Goal: Information Seeking & Learning: Learn about a topic

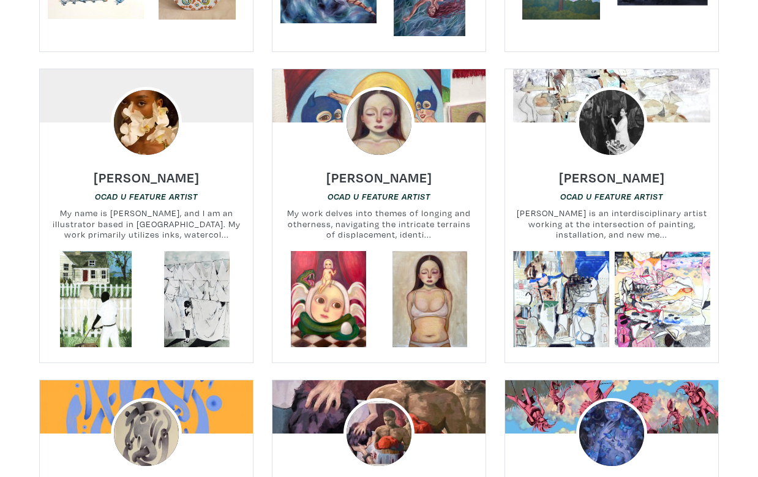
scroll to position [1092, 0]
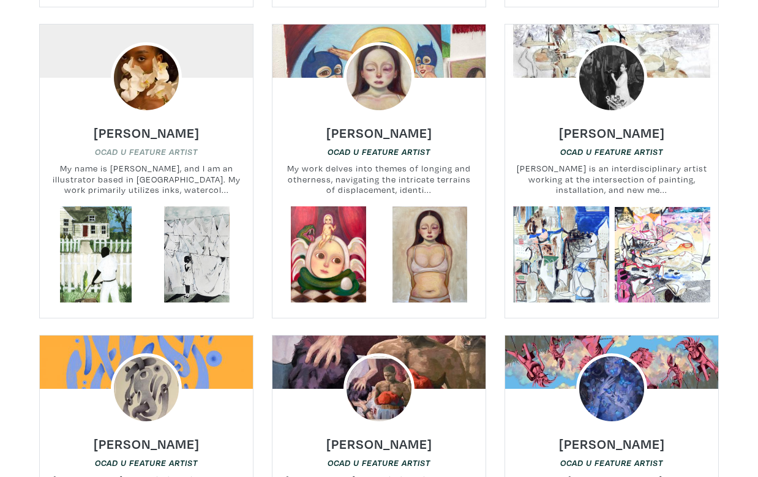
click at [148, 147] on em "OCAD U Feature Artist" at bounding box center [146, 152] width 103 height 10
click at [124, 124] on h6 "Shamika Pierre" at bounding box center [147, 132] width 106 height 17
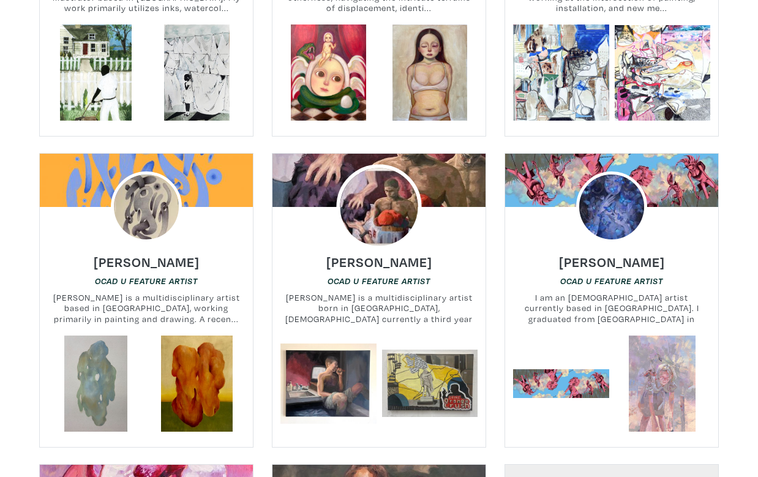
scroll to position [1299, 0]
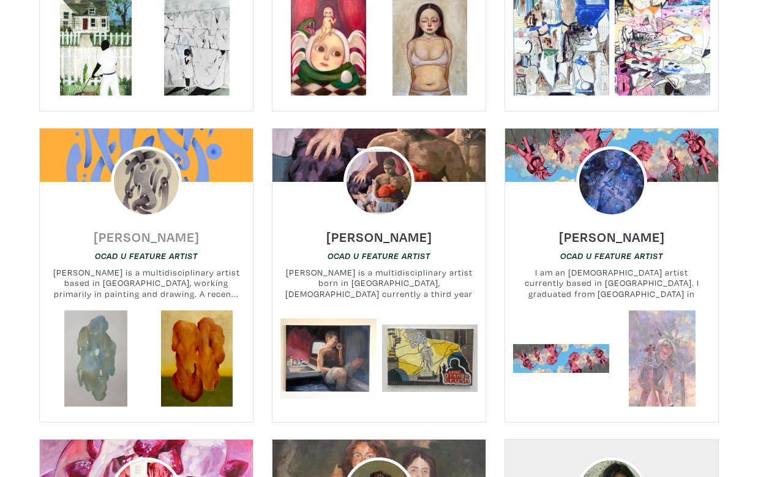
click at [182, 228] on h6 "[PERSON_NAME]" at bounding box center [147, 236] width 106 height 17
click at [399, 228] on h6 "[PERSON_NAME]" at bounding box center [379, 236] width 106 height 17
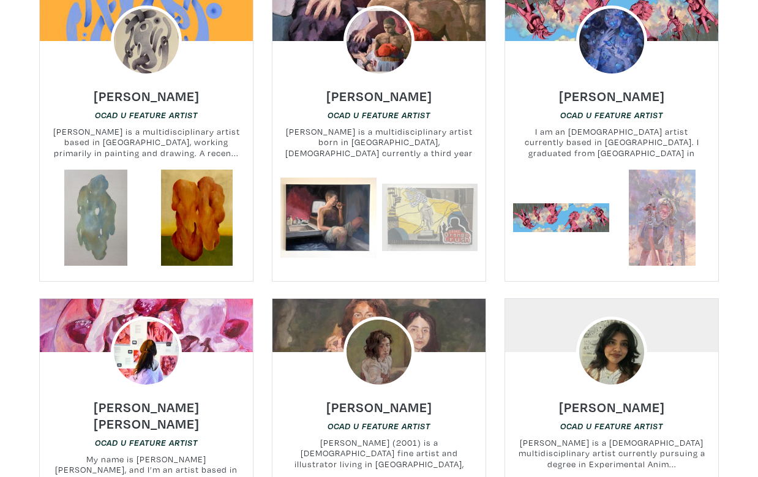
scroll to position [1552, 0]
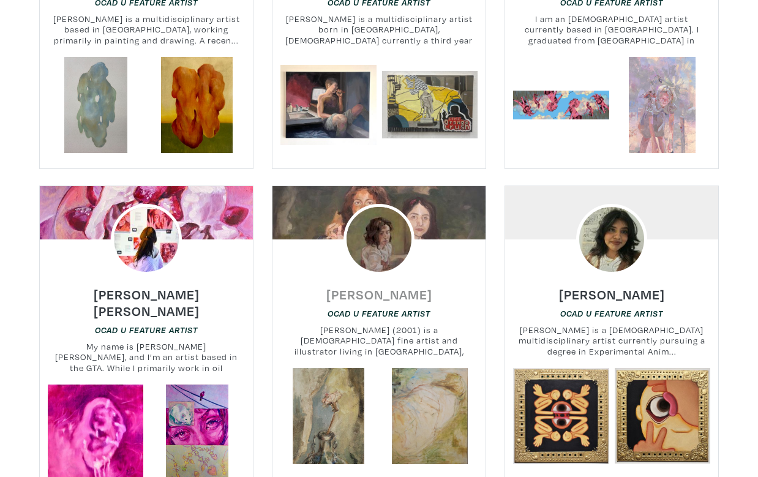
click at [397, 286] on h6 "Juliana Montes de Oca" at bounding box center [379, 294] width 106 height 17
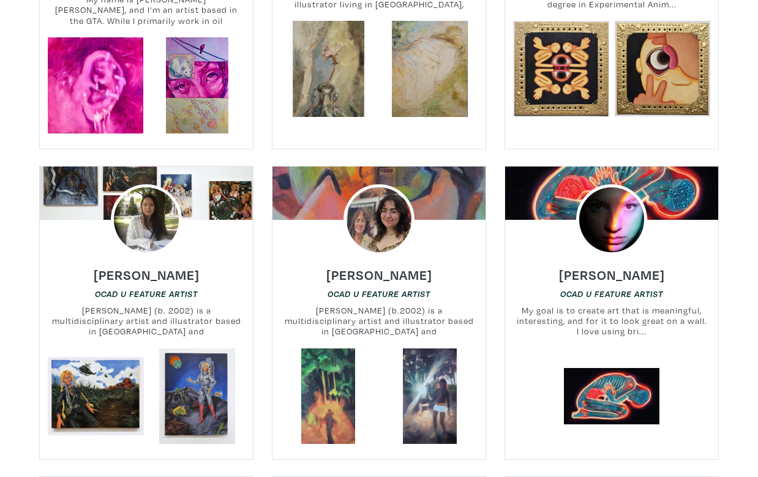
scroll to position [1917, 0]
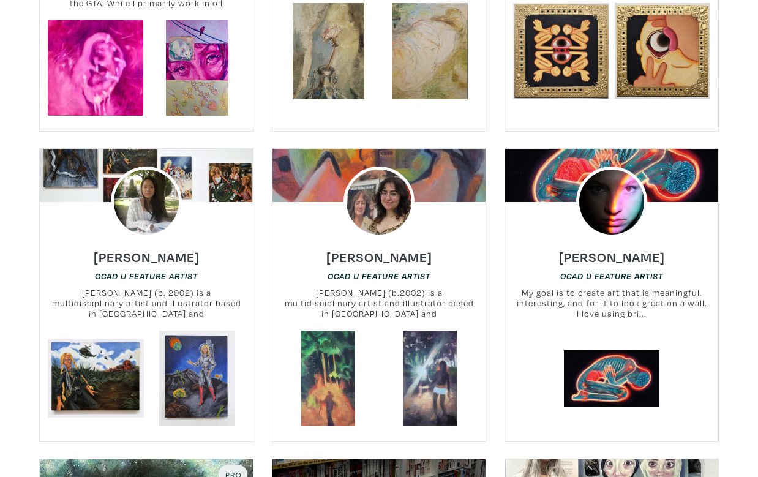
click at [383, 238] on div "Erica Gibbs OCAD U Feature Artist Erica Gibbs (b.2002) is a multidisciplinary a…" at bounding box center [378, 284] width 231 height 93
click at [384, 271] on em "OCAD U Feature Artist" at bounding box center [379, 276] width 103 height 10
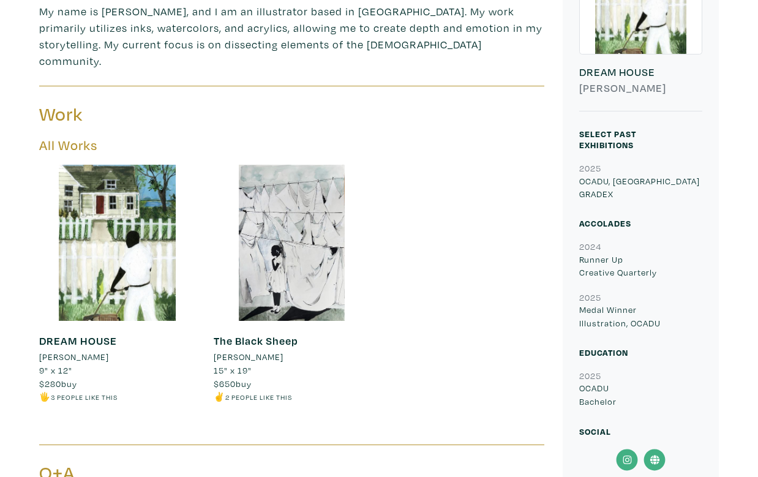
scroll to position [394, 0]
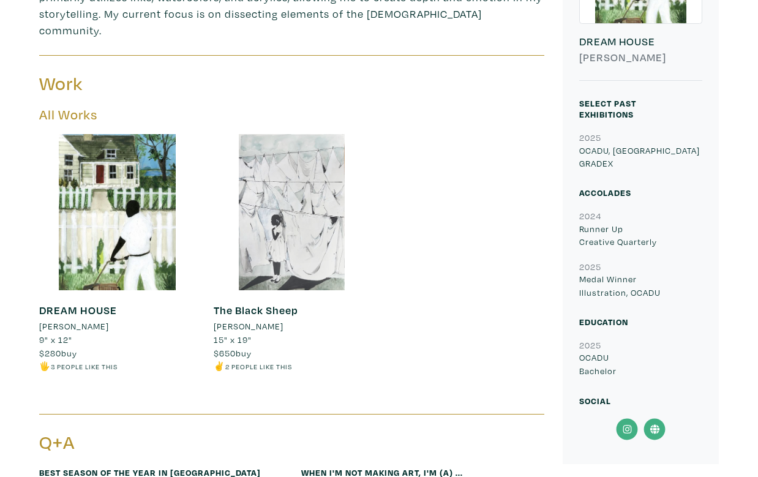
click at [322, 243] on div at bounding box center [292, 212] width 156 height 156
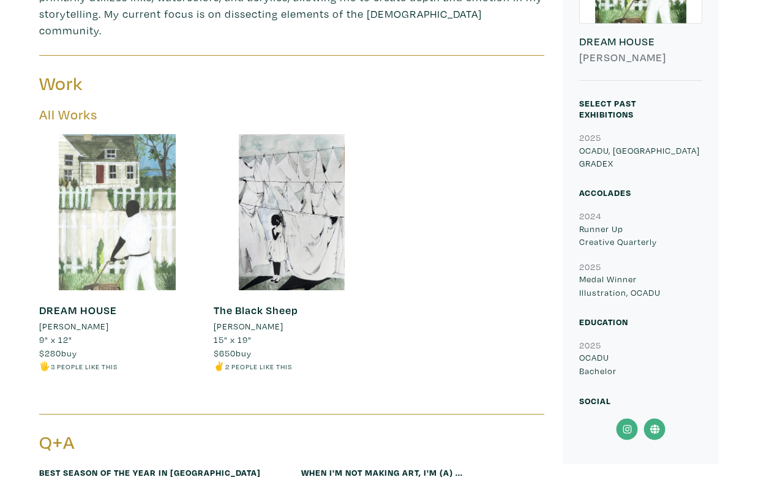
click at [96, 190] on div at bounding box center [117, 212] width 156 height 156
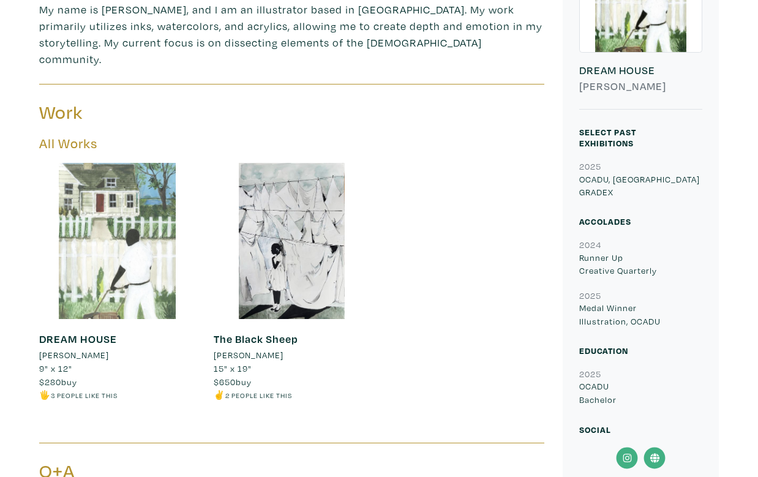
scroll to position [326, 0]
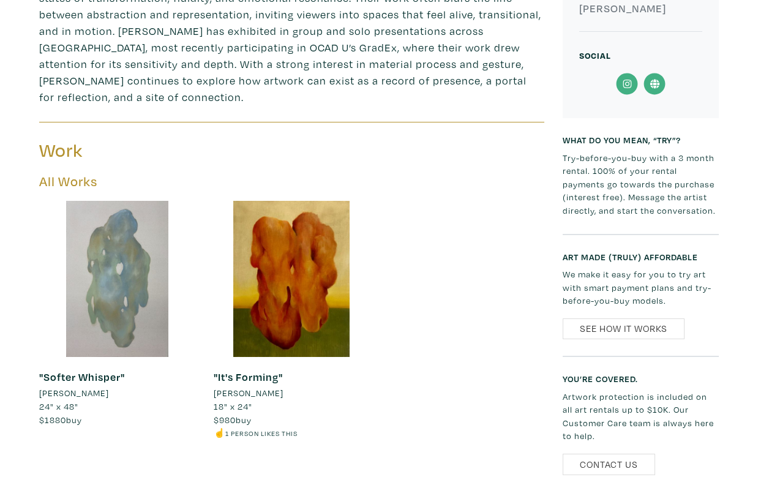
scroll to position [470, 0]
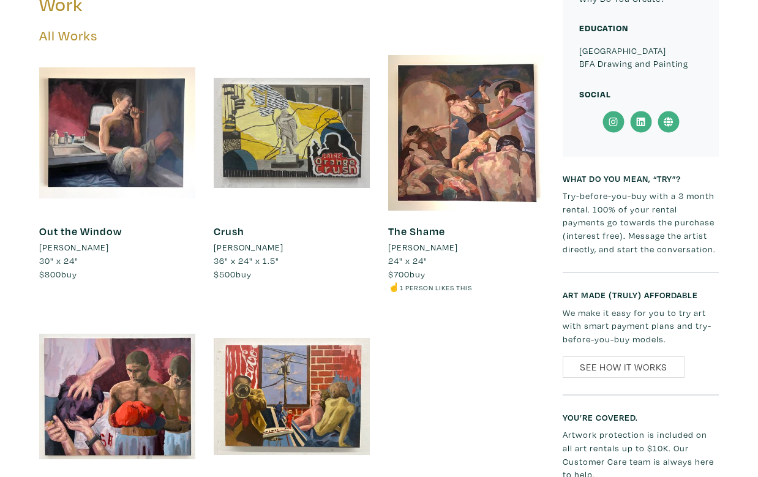
scroll to position [607, 0]
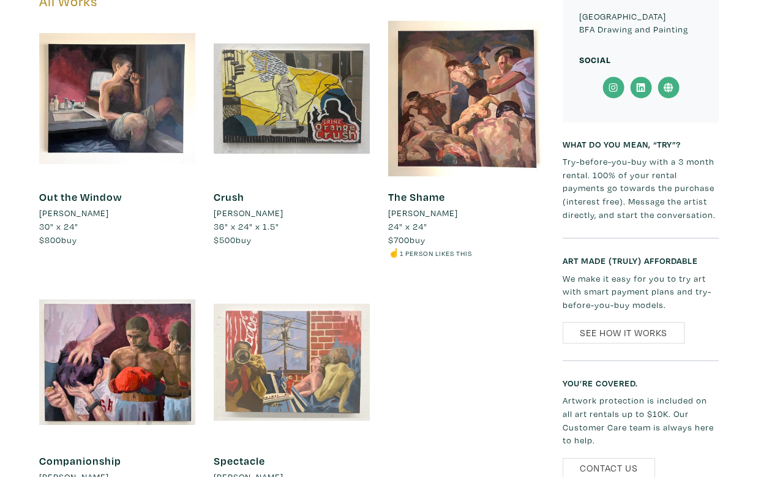
click at [331, 296] on div at bounding box center [292, 362] width 156 height 156
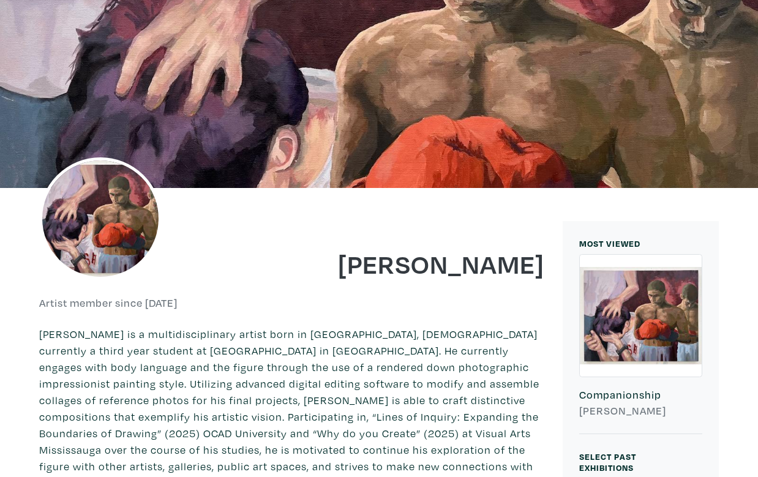
scroll to position [0, 0]
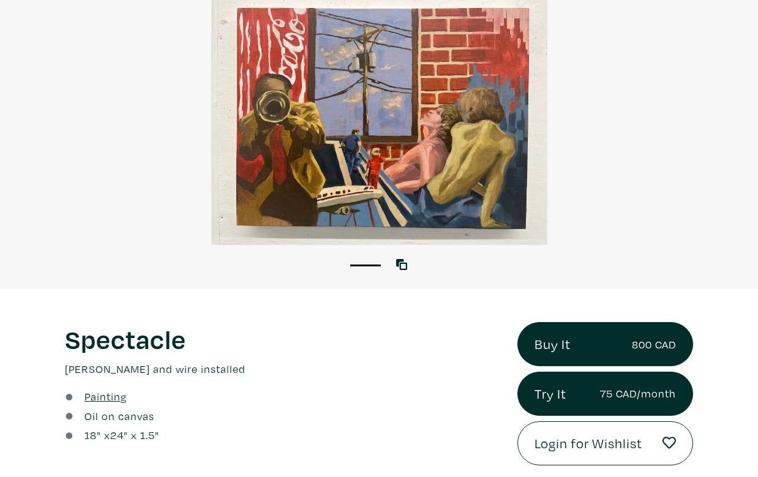
scroll to position [111, 0]
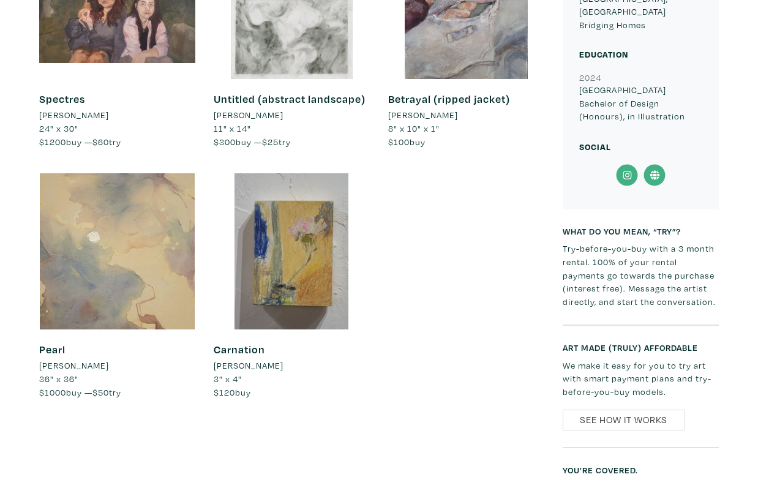
scroll to position [999, 0]
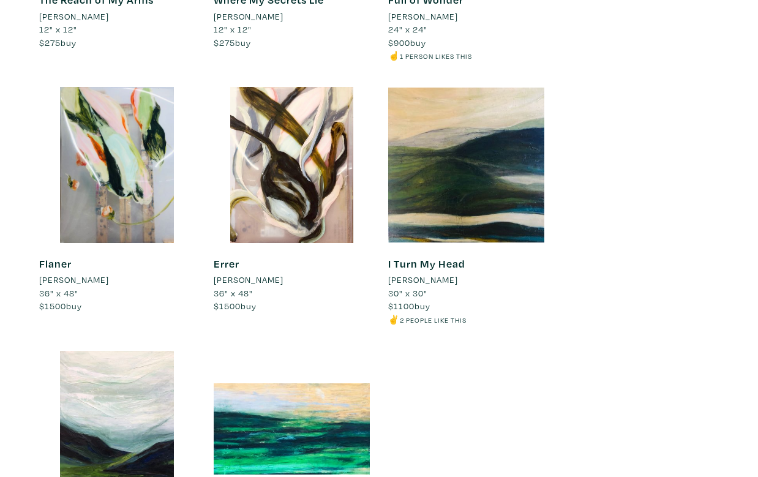
scroll to position [1393, 0]
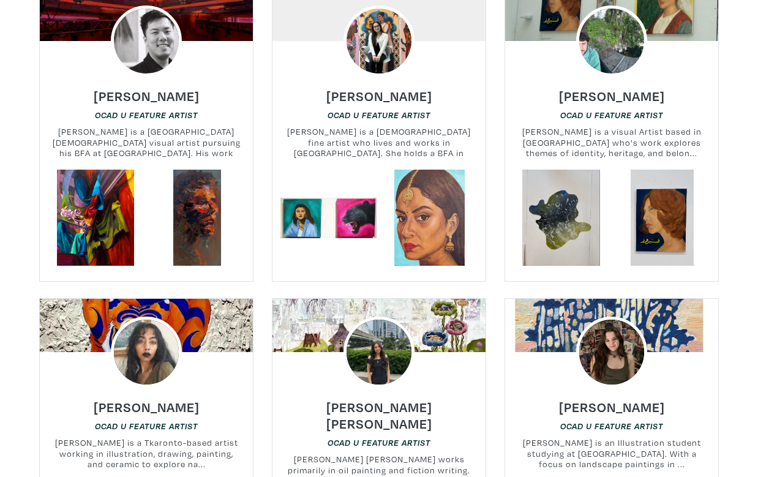
scroll to position [497, 0]
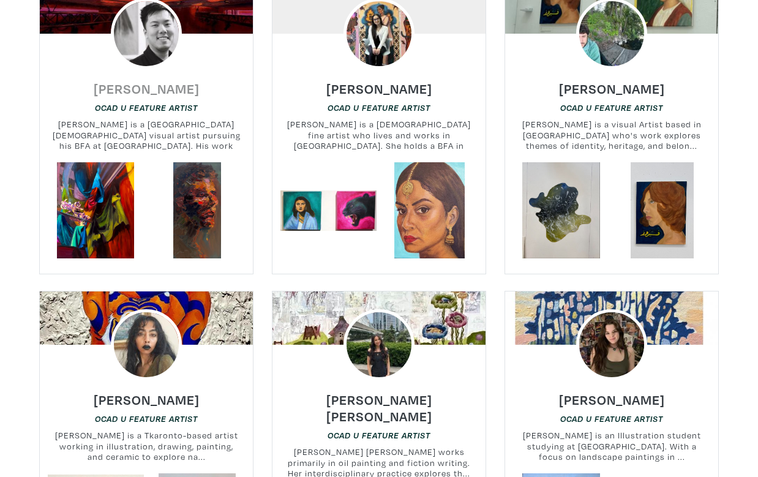
click at [154, 88] on h6 "Jarrod Bai" at bounding box center [147, 88] width 106 height 17
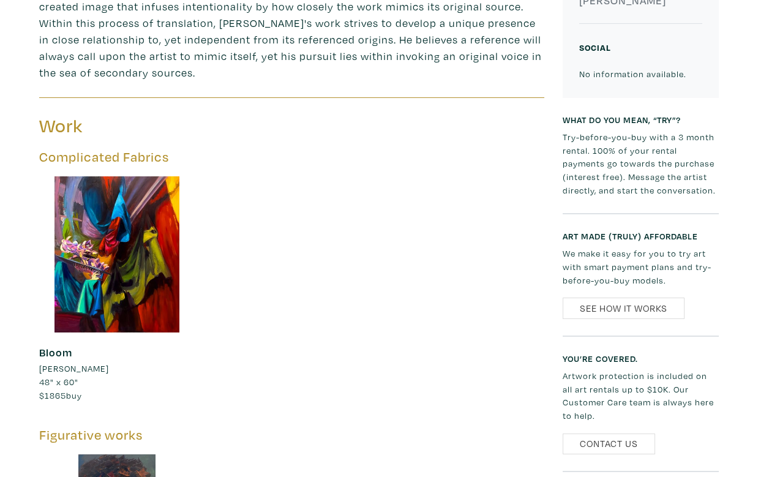
scroll to position [505, 0]
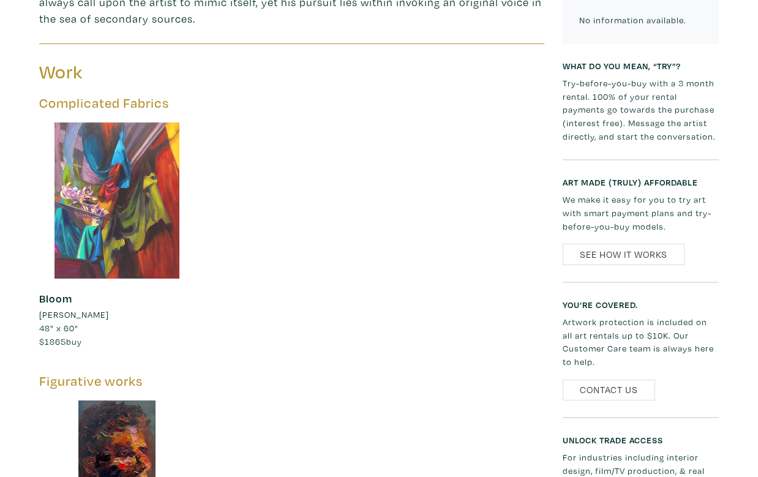
click at [135, 157] on div at bounding box center [117, 200] width 156 height 156
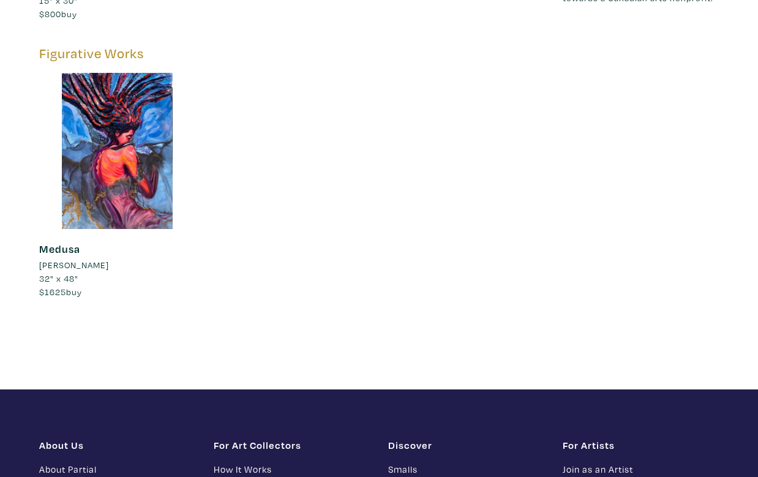
scroll to position [1128, 0]
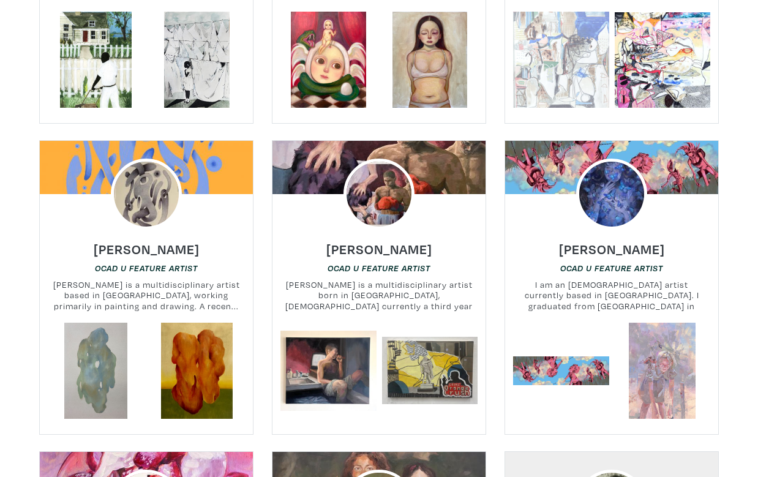
scroll to position [1316, 0]
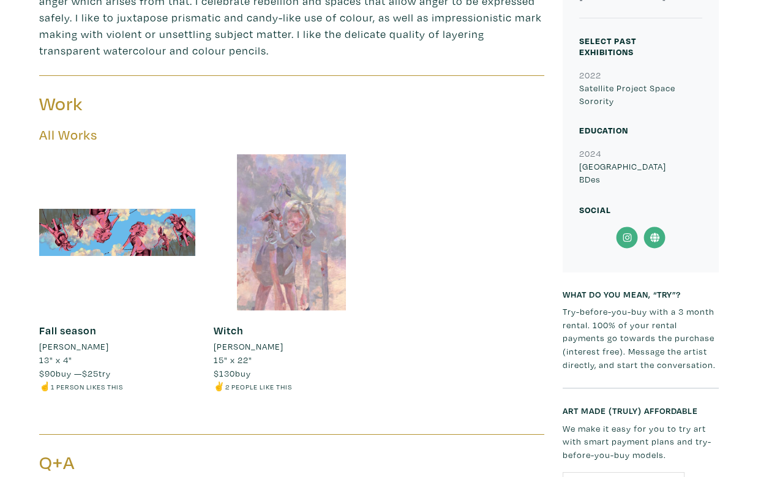
scroll to position [466, 0]
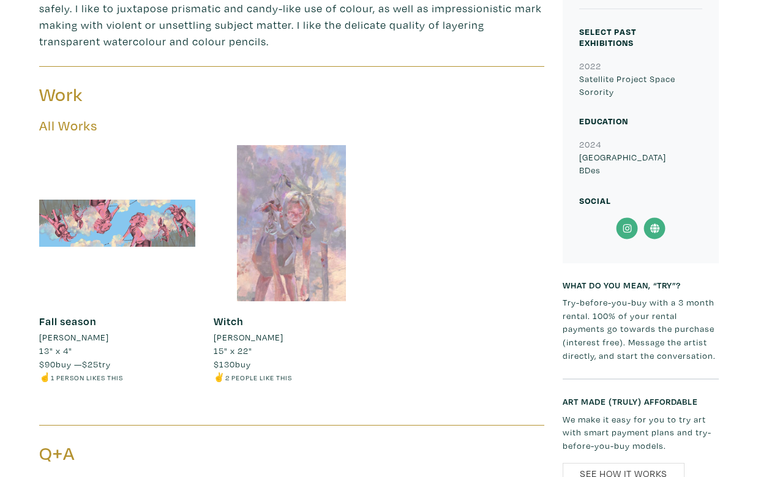
click at [128, 209] on div at bounding box center [117, 223] width 156 height 156
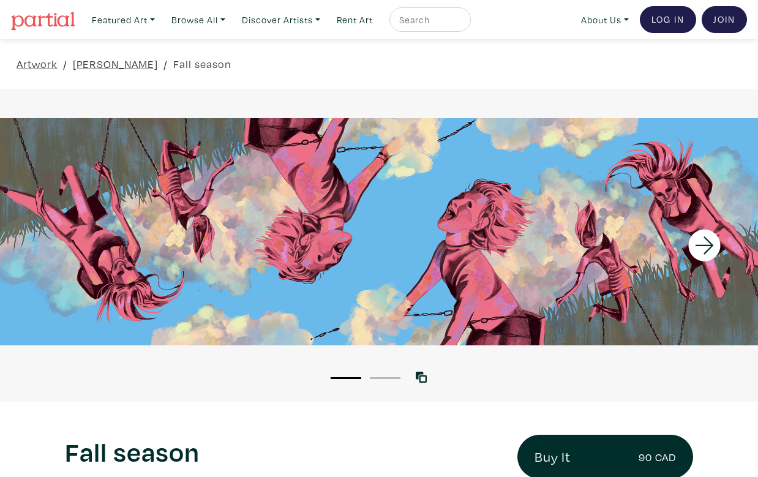
click at [711, 248] on icon at bounding box center [705, 245] width 42 height 33
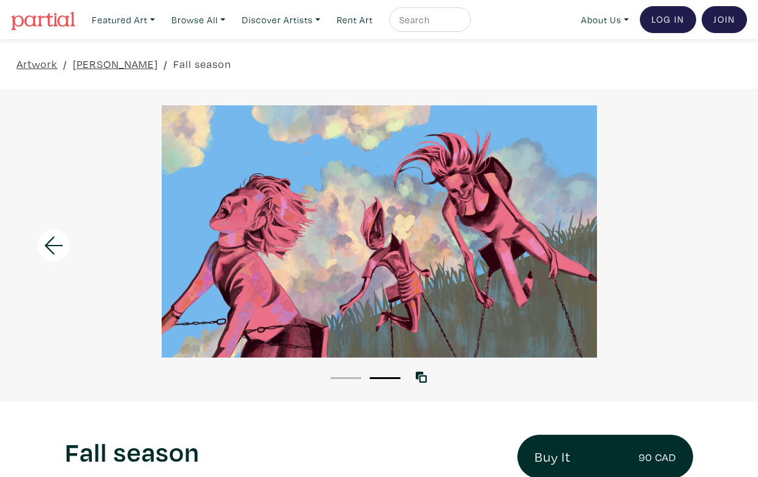
click at [711, 248] on div at bounding box center [379, 231] width 758 height 252
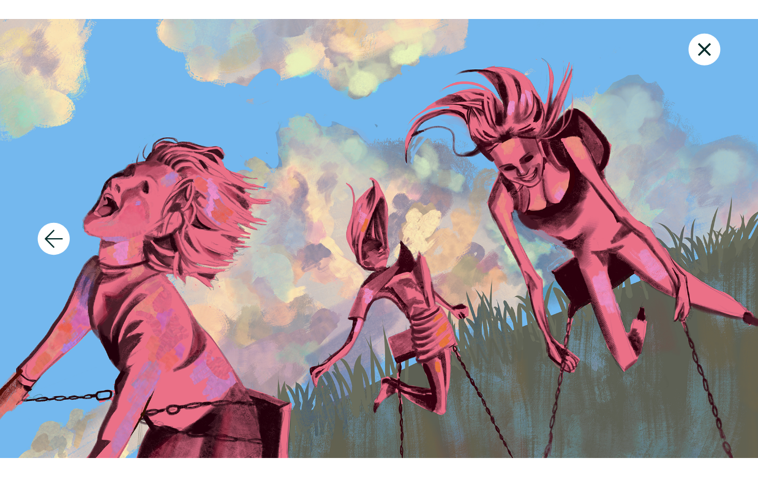
click at [704, 51] on icon at bounding box center [705, 49] width 42 height 33
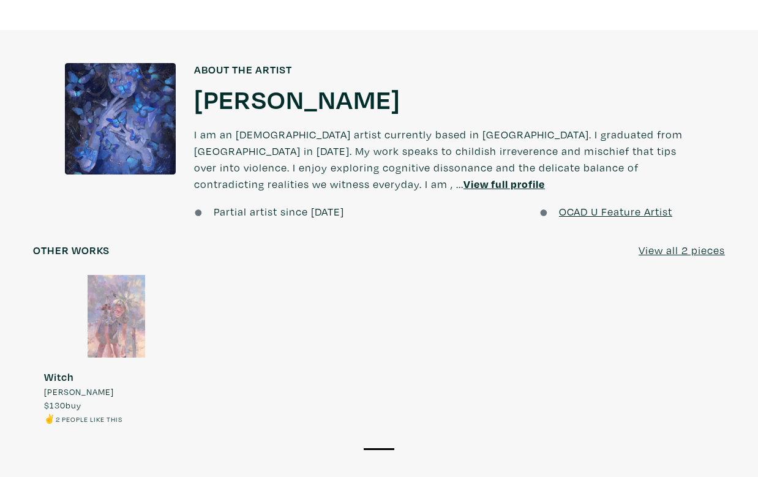
scroll to position [938, 0]
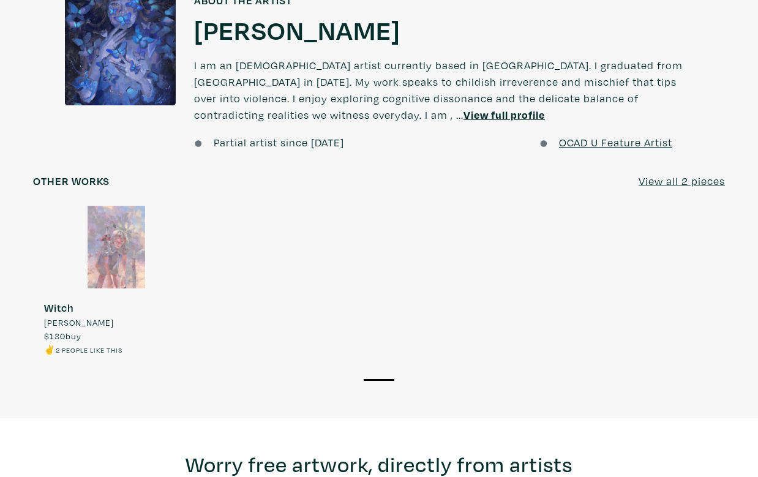
click at [134, 234] on div at bounding box center [116, 247] width 167 height 83
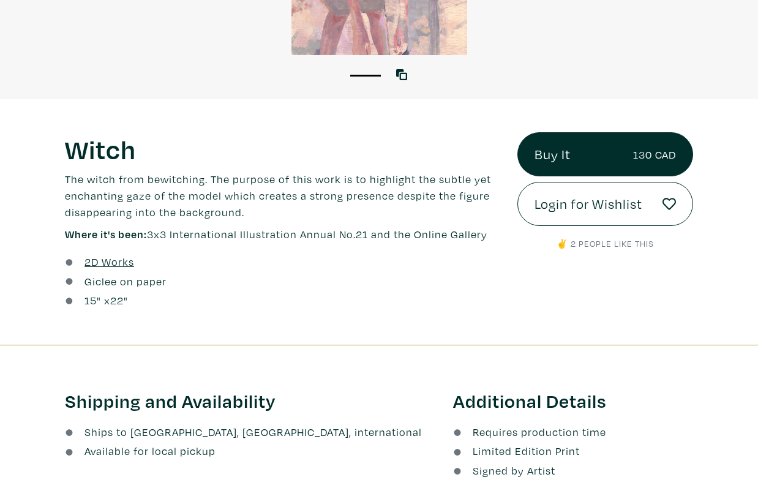
scroll to position [126, 0]
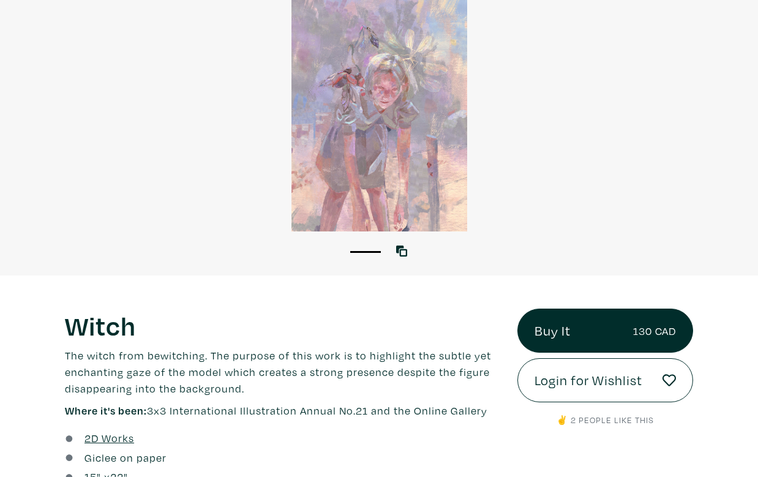
click at [375, 105] on div at bounding box center [379, 105] width 758 height 252
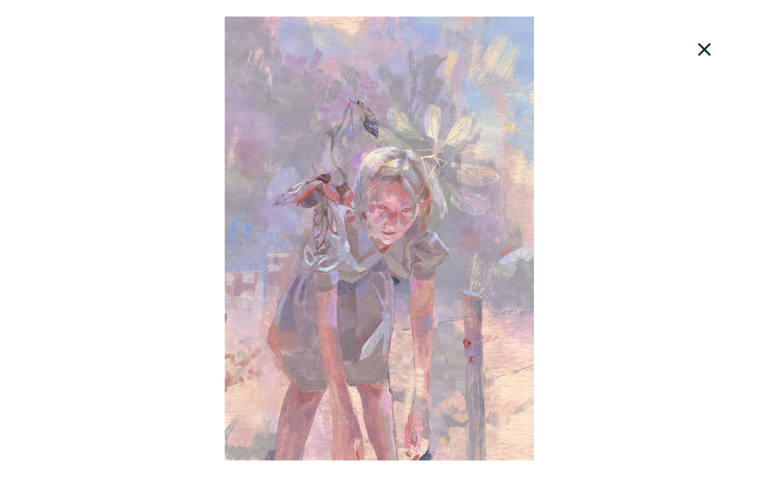
drag, startPoint x: 703, startPoint y: 47, endPoint x: 693, endPoint y: 48, distance: 10.4
click at [703, 48] on icon at bounding box center [705, 49] width 42 height 33
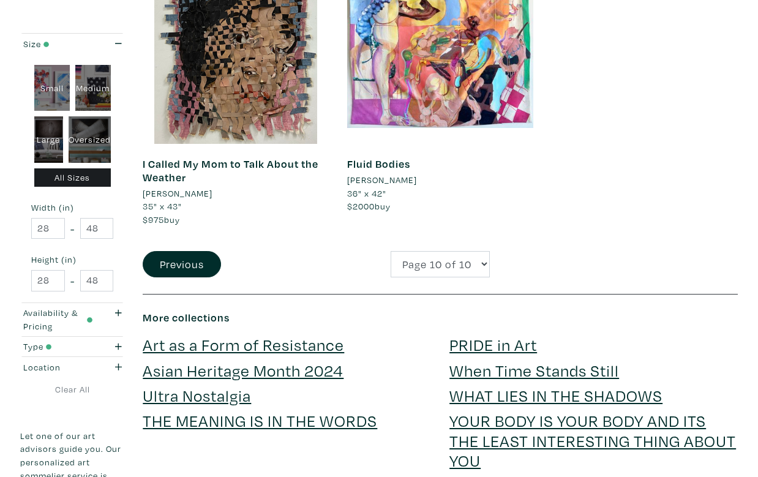
scroll to position [1154, 0]
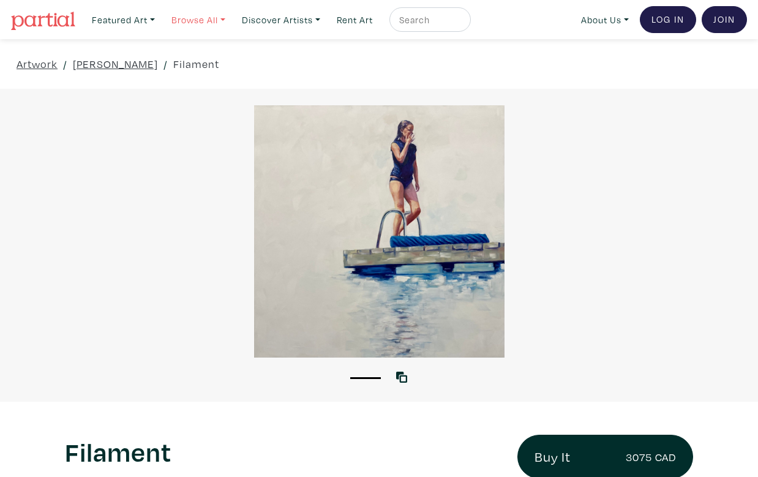
click at [211, 20] on link "Browse All" at bounding box center [198, 19] width 65 height 25
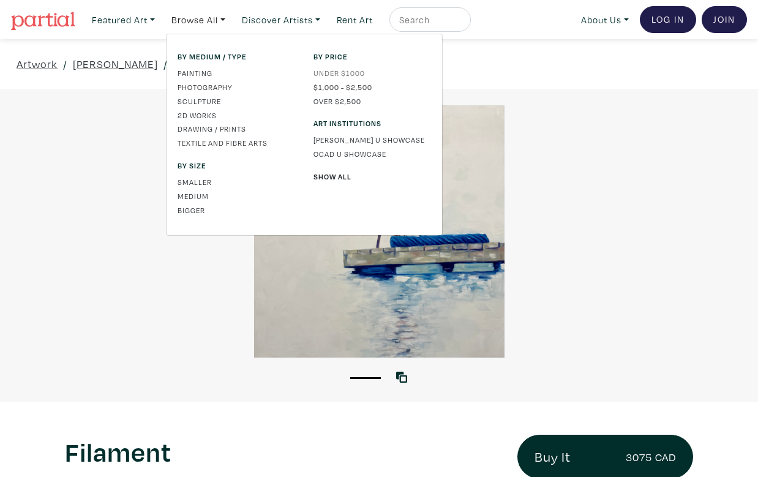
click at [331, 73] on link "Under $1000" at bounding box center [372, 72] width 118 height 11
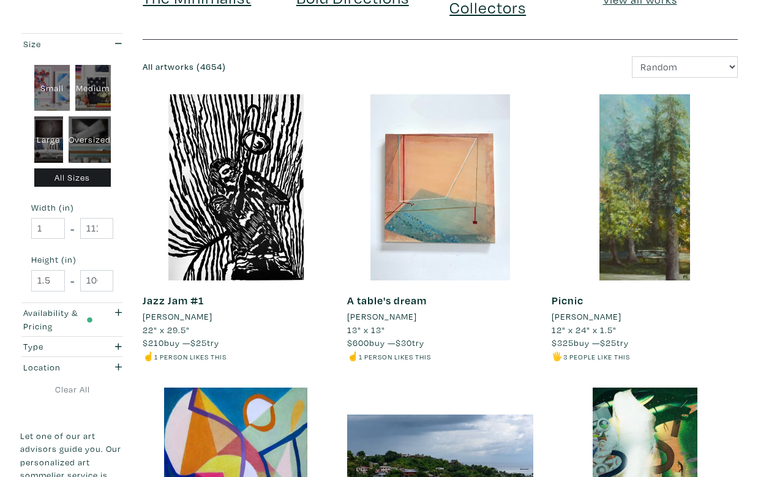
scroll to position [197, 0]
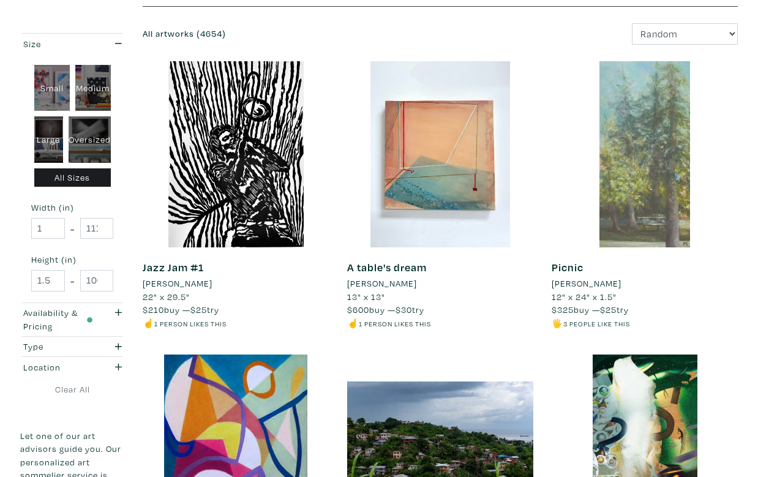
click at [661, 200] on div at bounding box center [645, 154] width 186 height 186
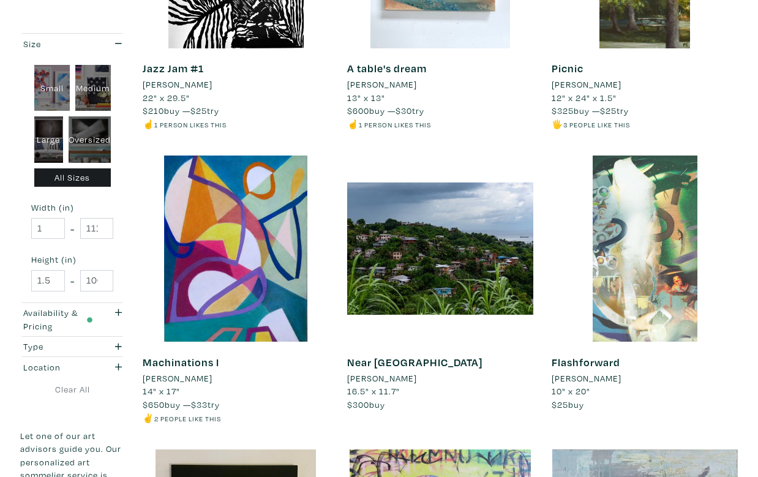
scroll to position [478, 0]
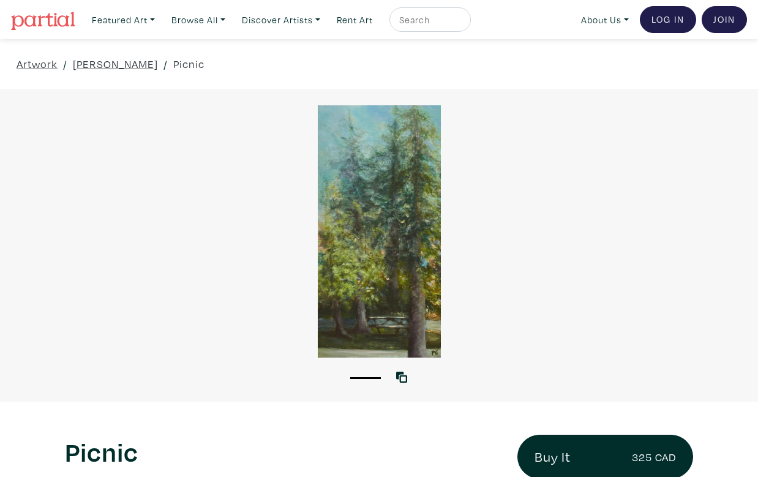
click at [402, 222] on div at bounding box center [379, 231] width 758 height 252
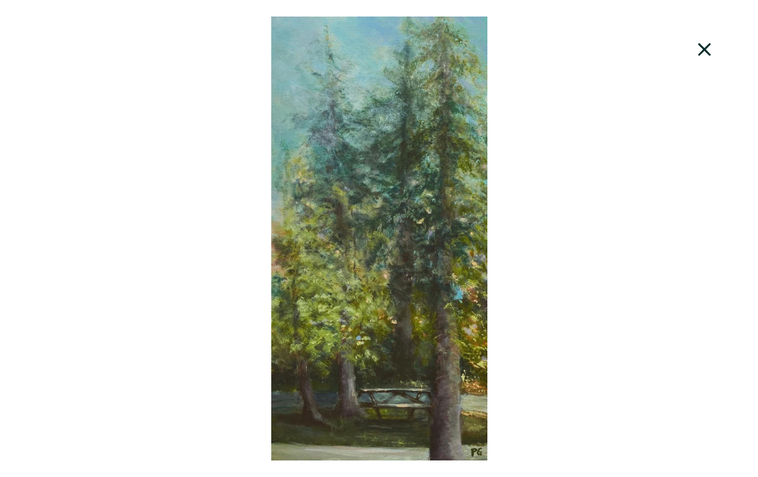
click at [702, 56] on icon at bounding box center [705, 49] width 42 height 33
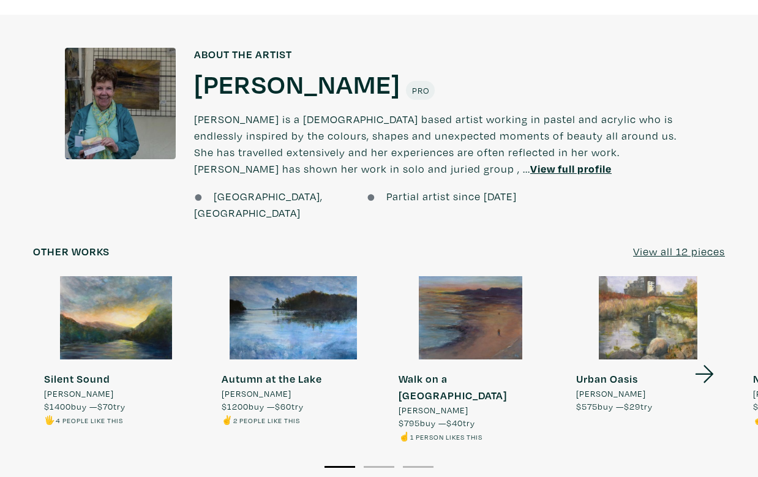
scroll to position [943, 0]
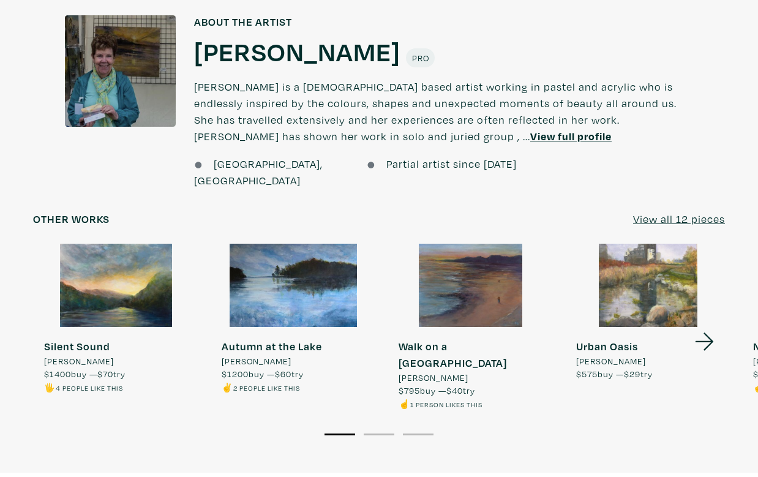
click at [678, 212] on u "View all 12 pieces" at bounding box center [679, 219] width 92 height 14
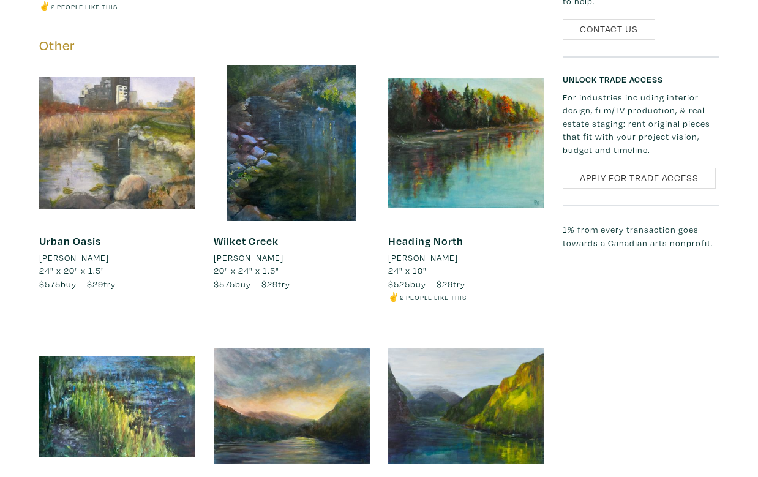
scroll to position [1059, 0]
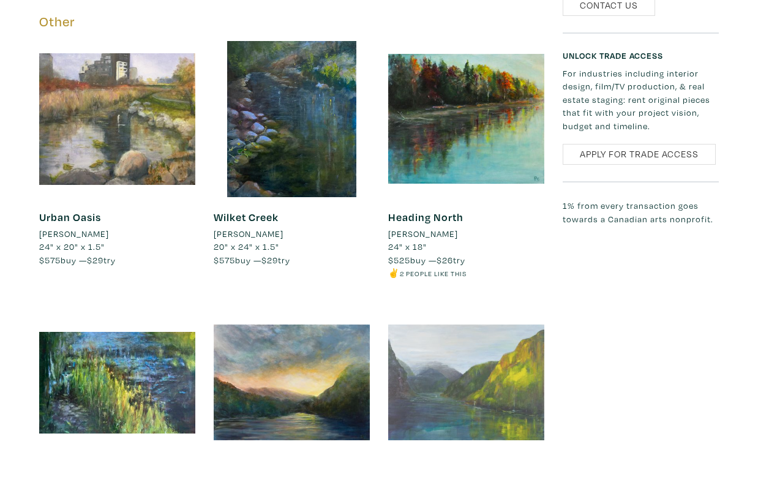
drag, startPoint x: 461, startPoint y: 286, endPoint x: 457, endPoint y: 295, distance: 9.9
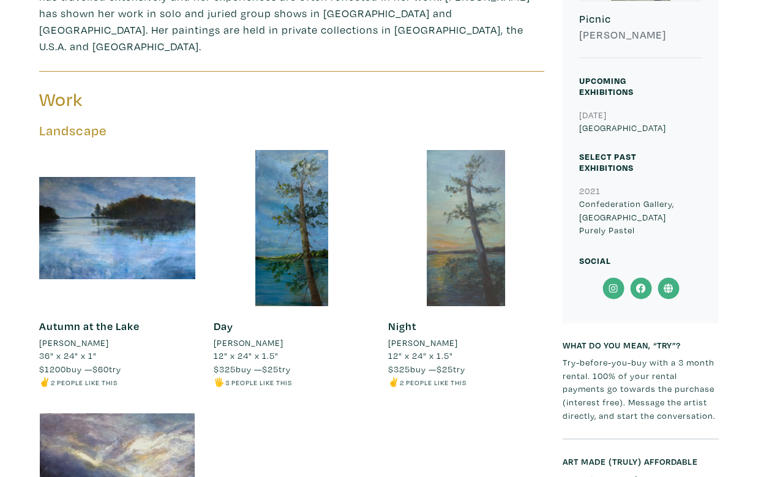
scroll to position [400, 0]
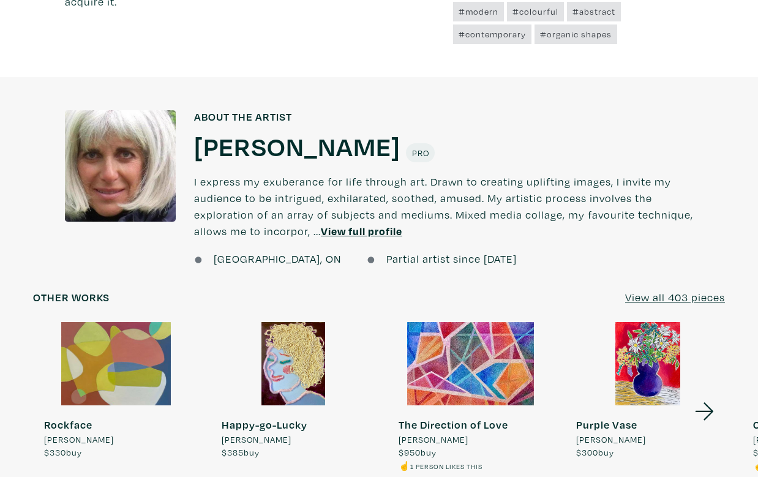
scroll to position [923, 0]
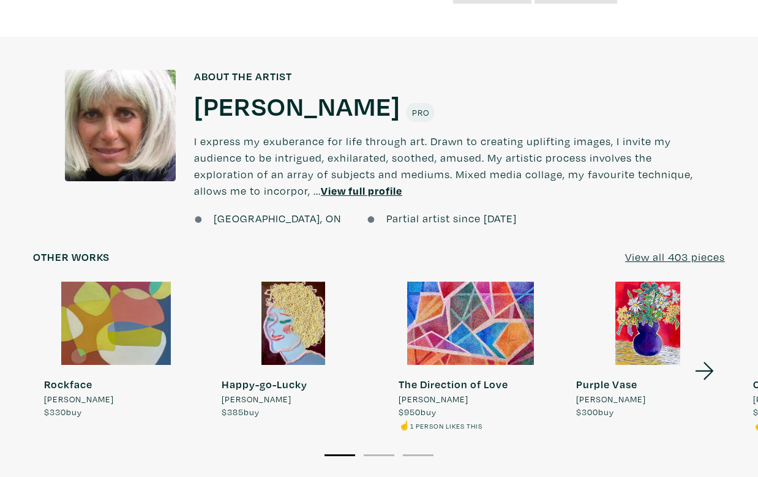
click at [692, 255] on u "View all 403 pieces" at bounding box center [675, 257] width 100 height 14
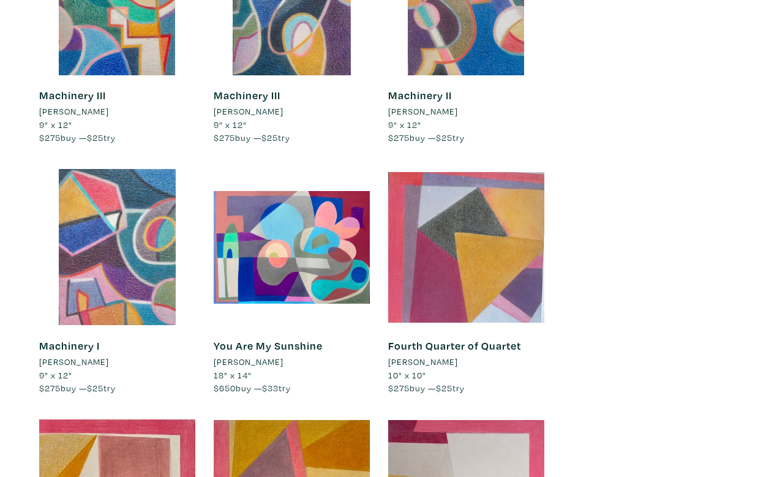
scroll to position [3735, 0]
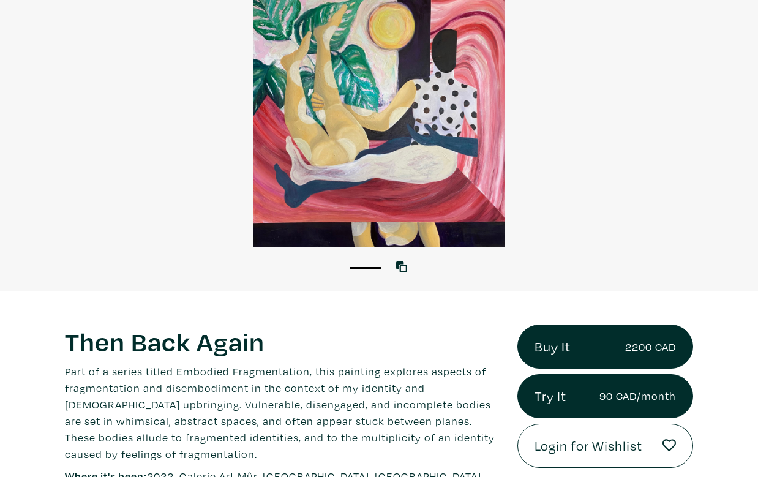
scroll to position [40, 0]
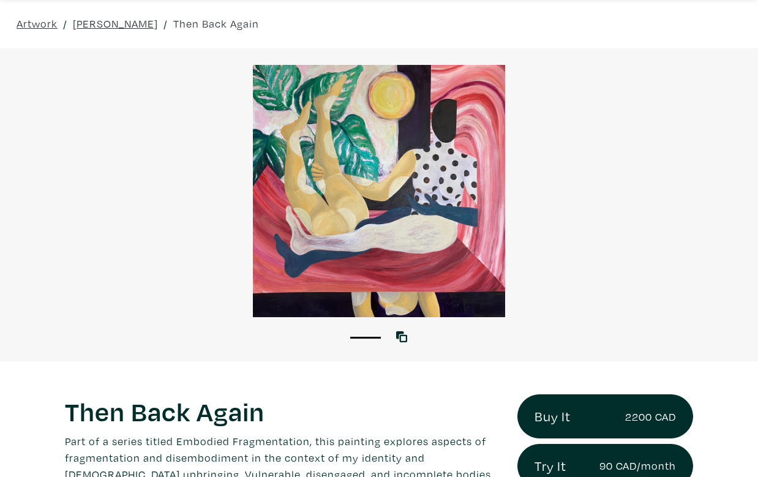
click at [466, 219] on div at bounding box center [379, 191] width 758 height 252
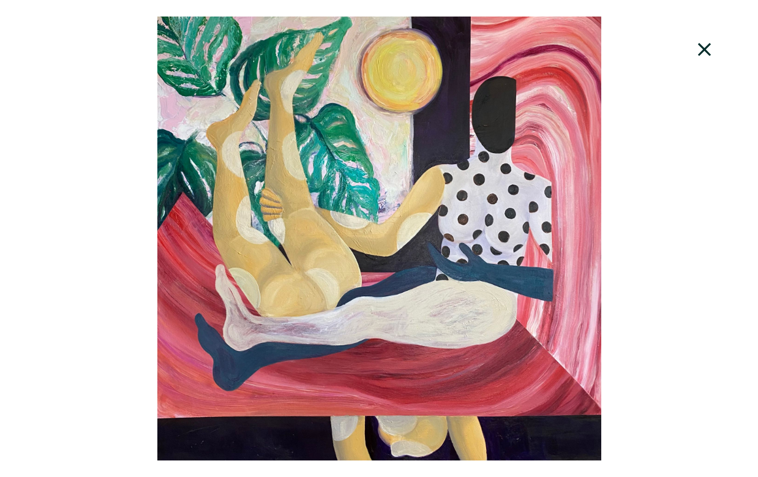
click at [700, 55] on icon at bounding box center [705, 49] width 42 height 33
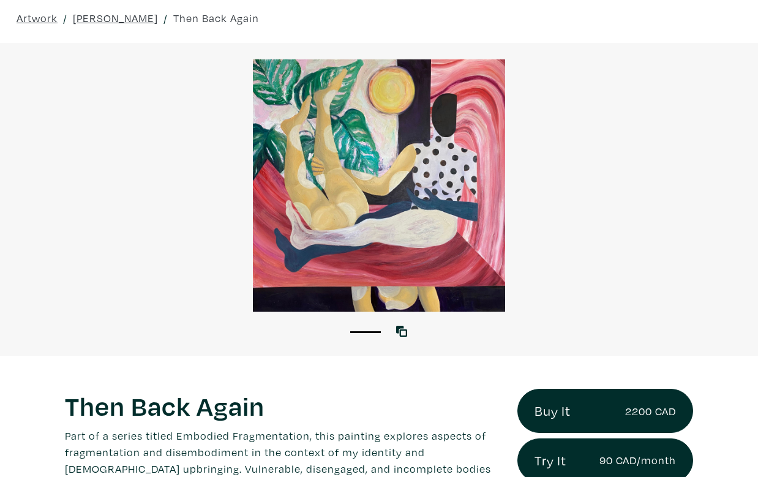
scroll to position [211, 0]
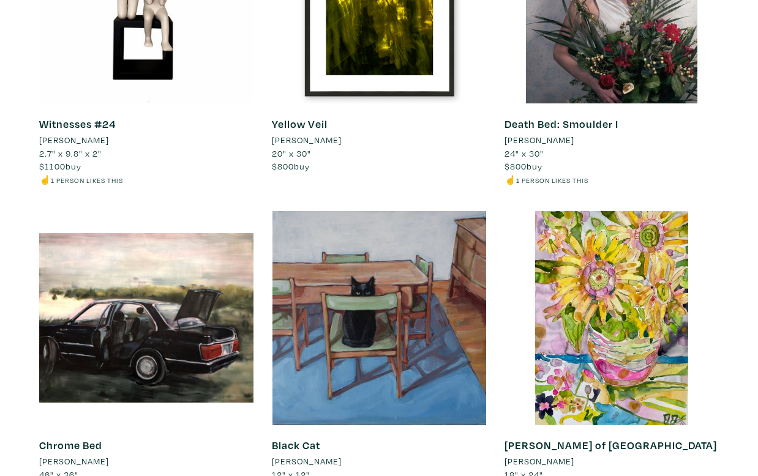
scroll to position [388, 0]
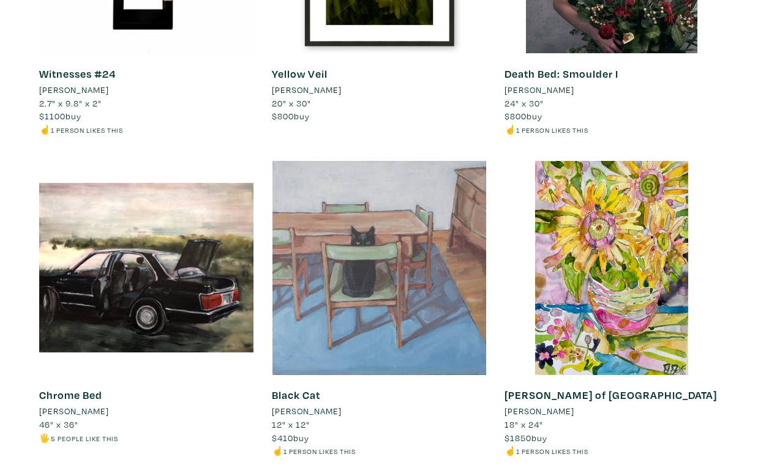
click at [429, 287] on div at bounding box center [379, 268] width 214 height 214
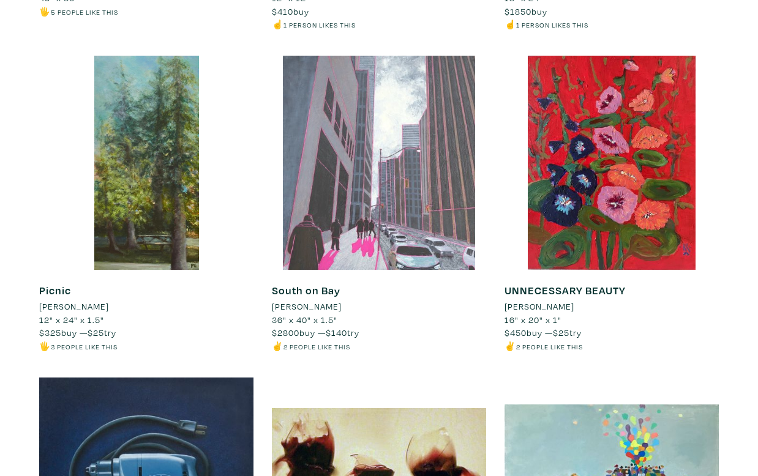
scroll to position [815, 0]
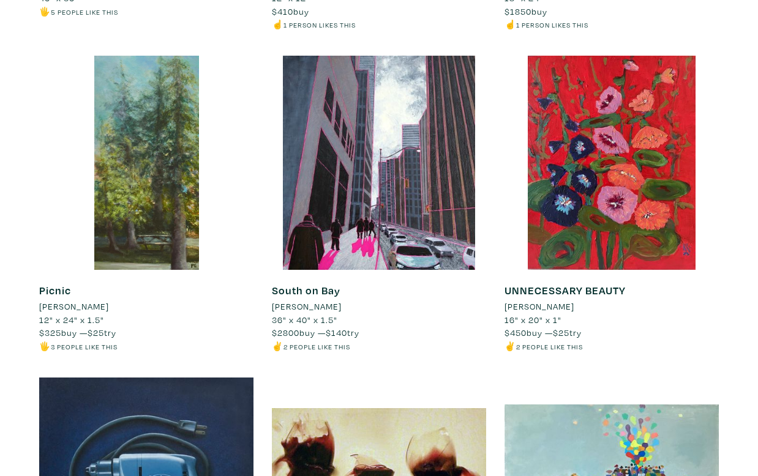
click at [313, 307] on li "Nancy Bennett" at bounding box center [307, 306] width 70 height 13
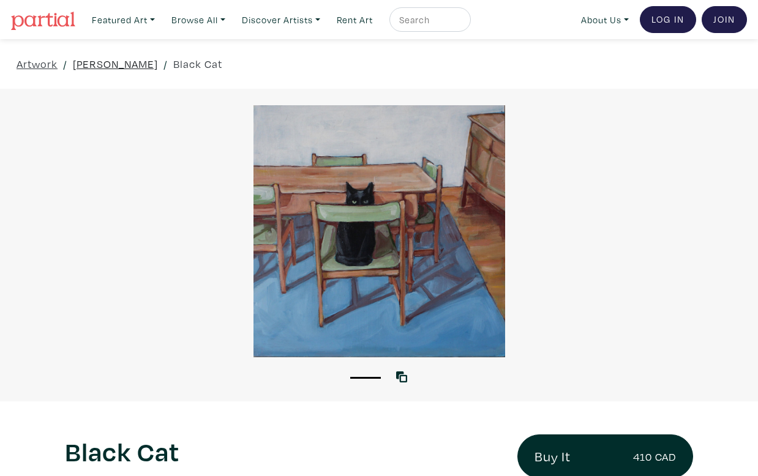
click at [116, 64] on link "Elspeth Sparling" at bounding box center [115, 64] width 85 height 17
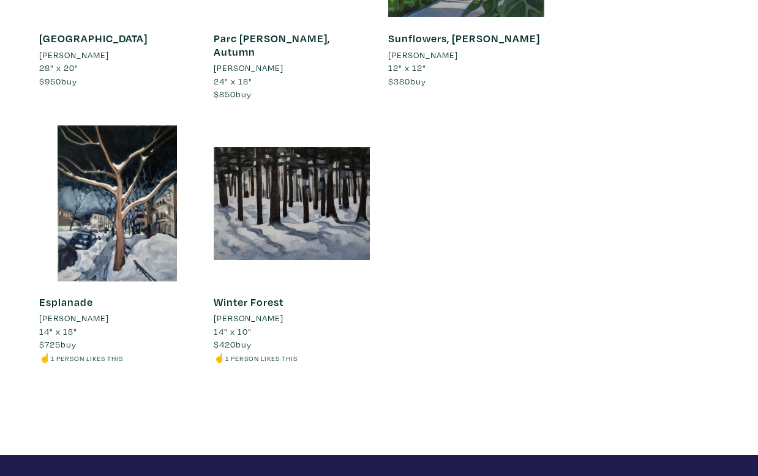
scroll to position [1284, 0]
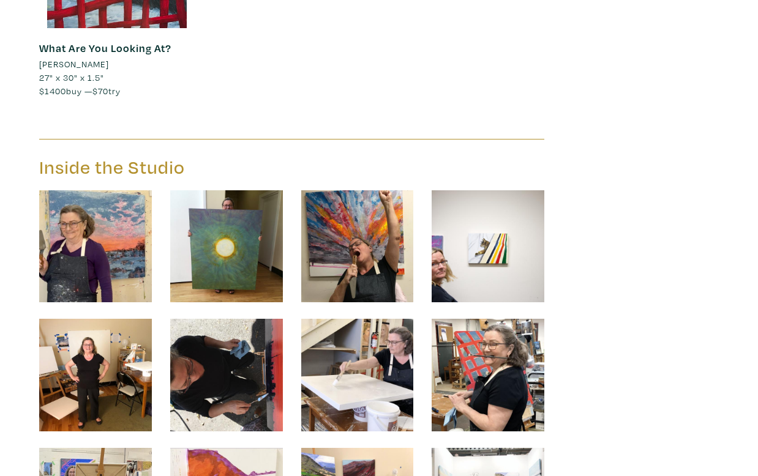
scroll to position [3552, 0]
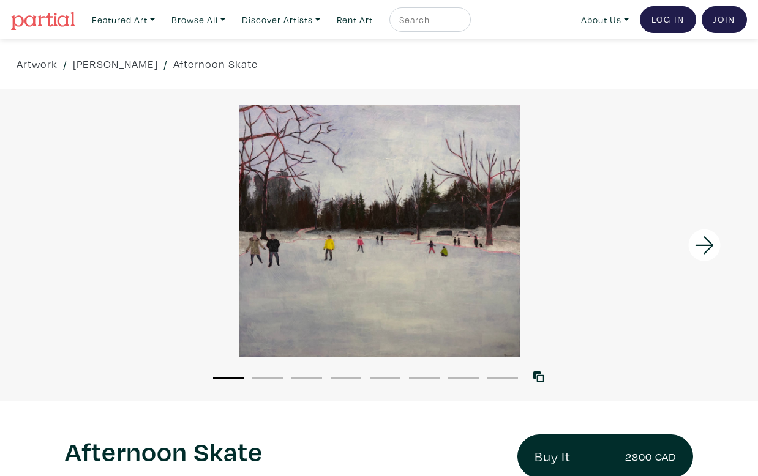
click at [293, 302] on div at bounding box center [379, 231] width 758 height 252
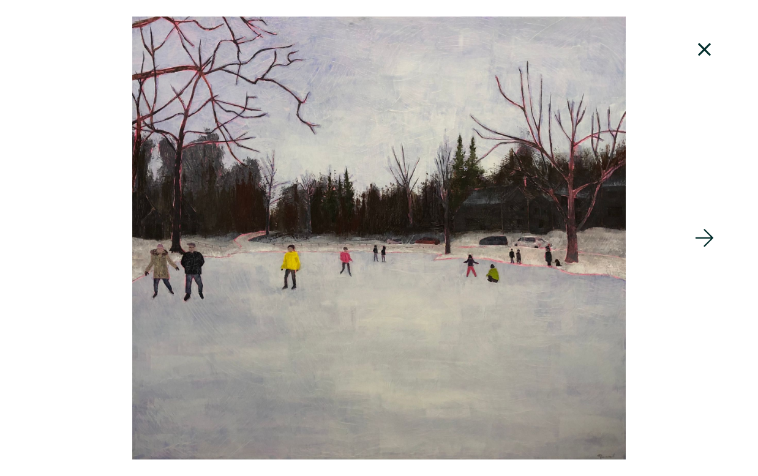
click at [703, 236] on icon at bounding box center [705, 238] width 42 height 33
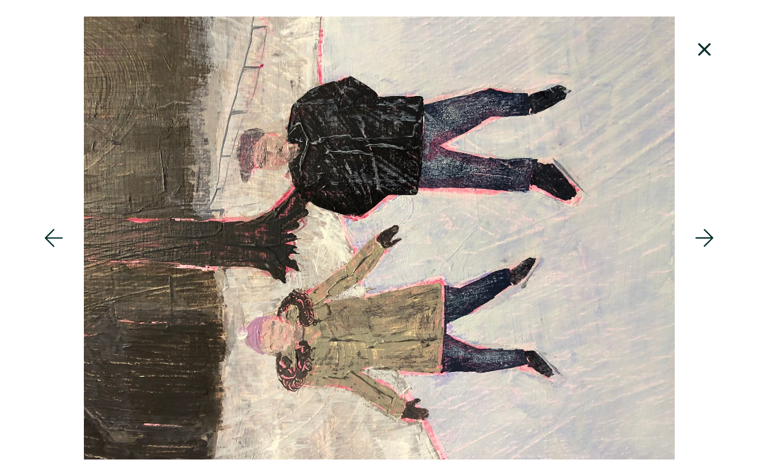
click at [703, 236] on icon at bounding box center [705, 238] width 42 height 33
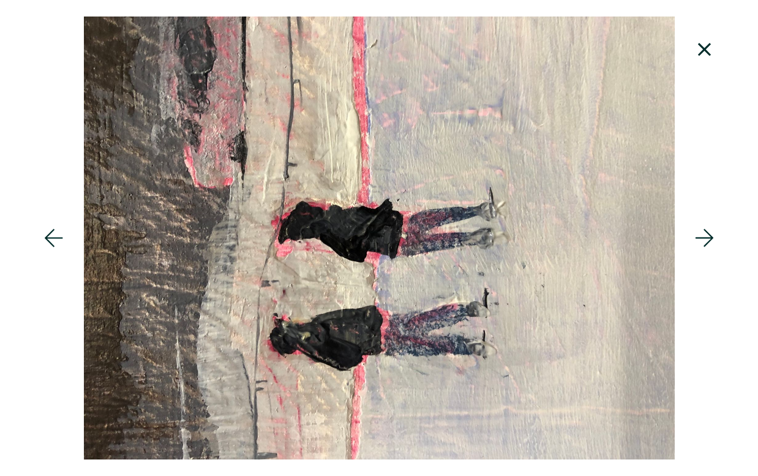
click at [703, 236] on icon at bounding box center [705, 238] width 42 height 33
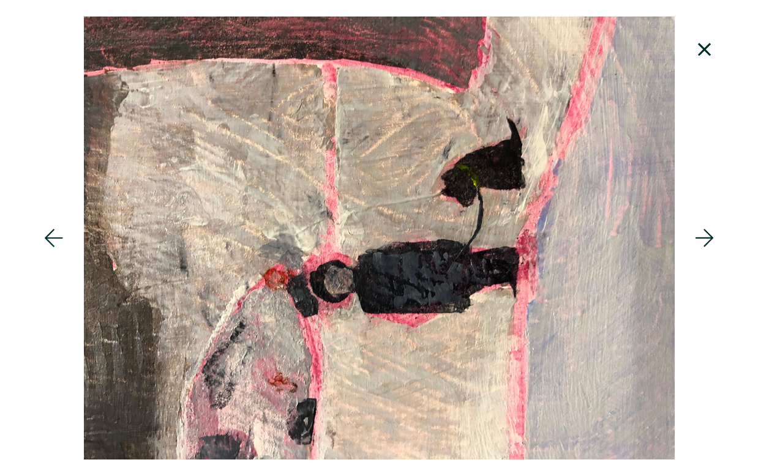
click at [703, 236] on icon at bounding box center [705, 238] width 42 height 33
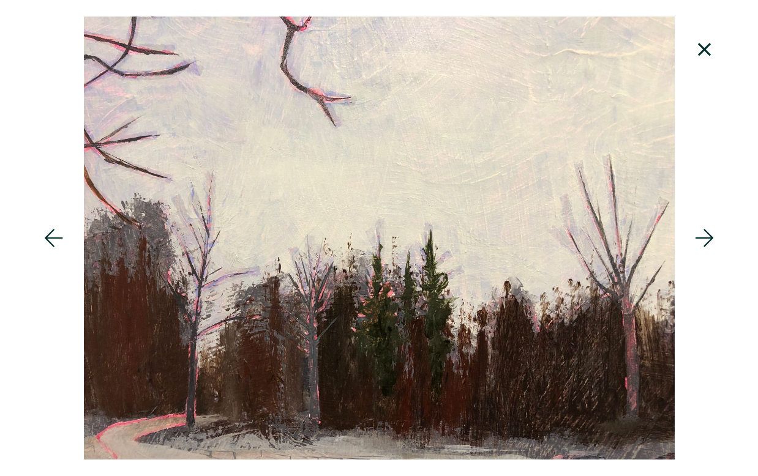
click at [703, 236] on icon at bounding box center [705, 238] width 42 height 33
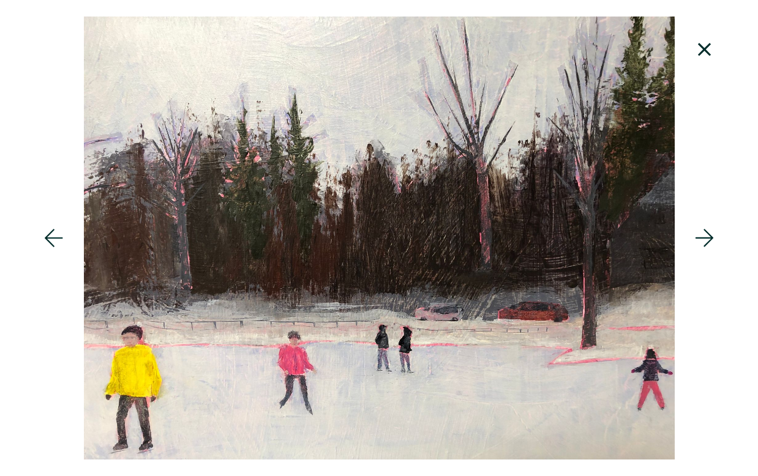
click at [703, 236] on icon at bounding box center [705, 238] width 42 height 33
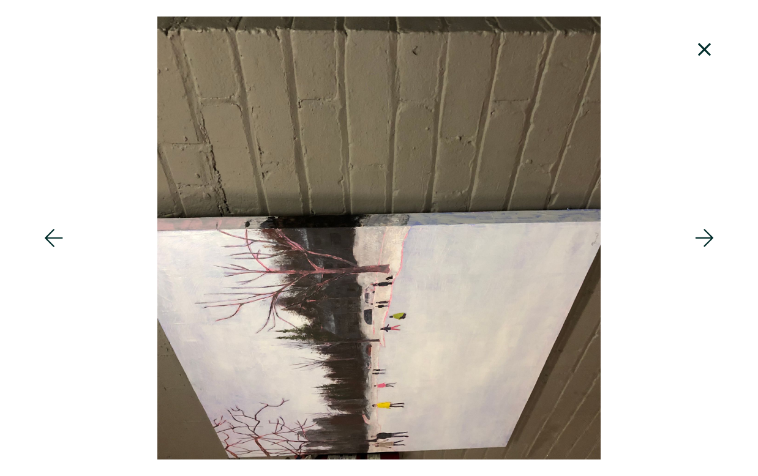
click at [703, 236] on icon at bounding box center [705, 238] width 42 height 33
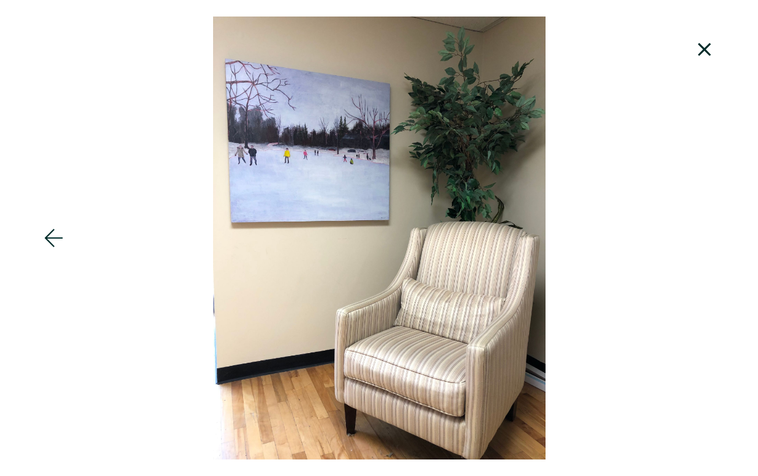
click at [699, 53] on icon at bounding box center [705, 49] width 42 height 33
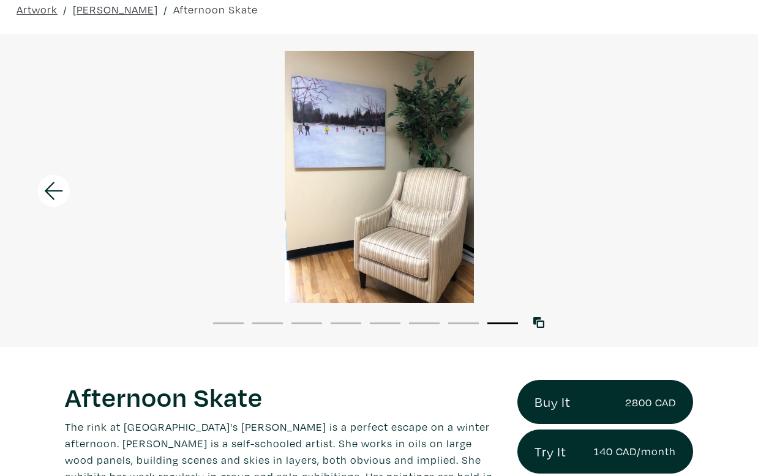
scroll to position [58, 0]
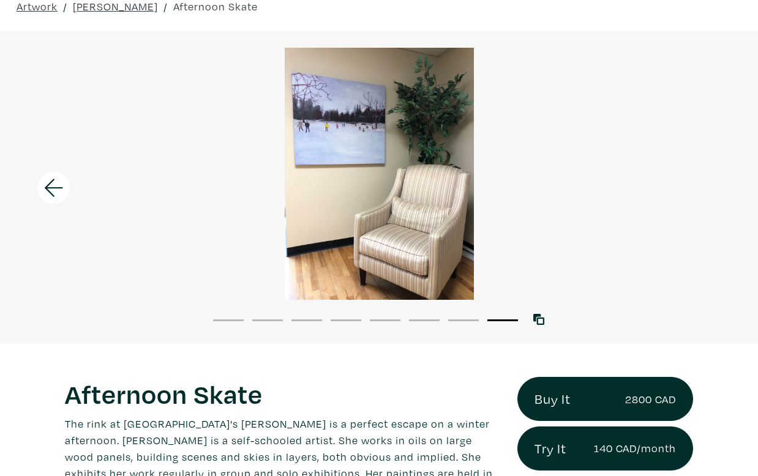
click at [329, 140] on div at bounding box center [379, 174] width 758 height 252
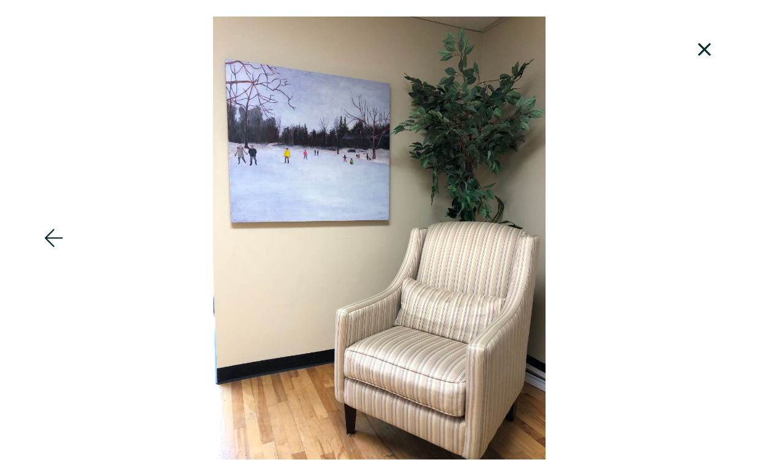
click at [62, 245] on icon at bounding box center [54, 238] width 42 height 33
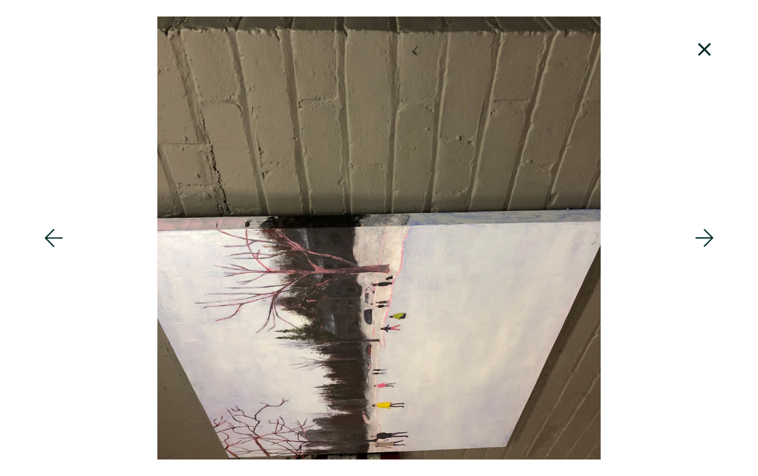
click at [59, 243] on icon at bounding box center [54, 238] width 42 height 33
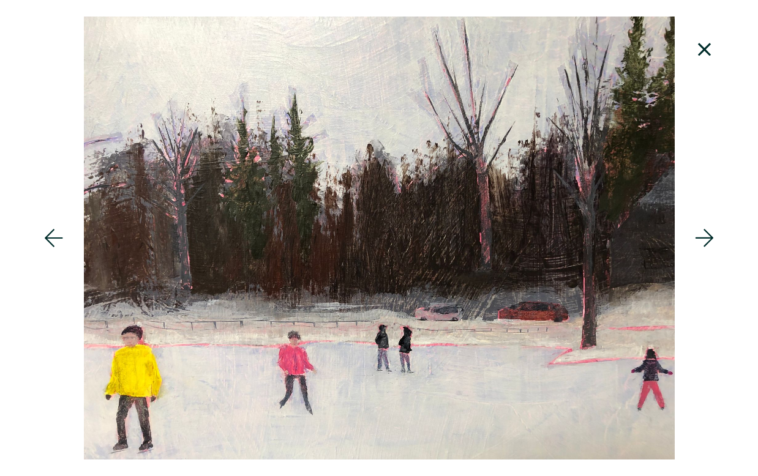
click at [59, 242] on icon at bounding box center [54, 238] width 42 height 33
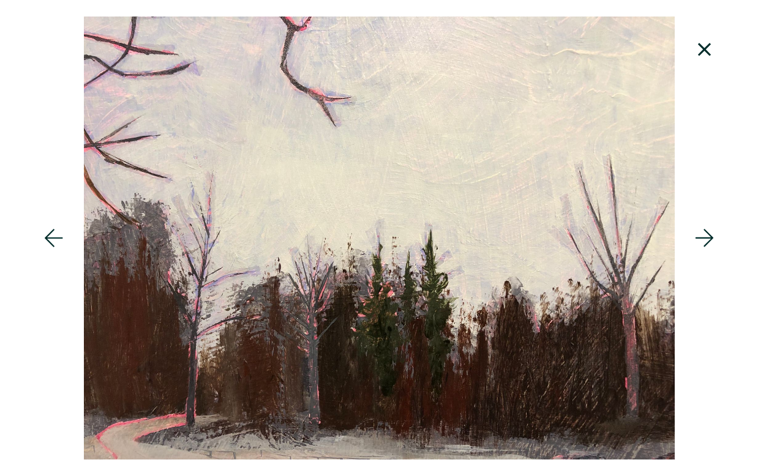
click at [59, 242] on icon at bounding box center [54, 238] width 42 height 33
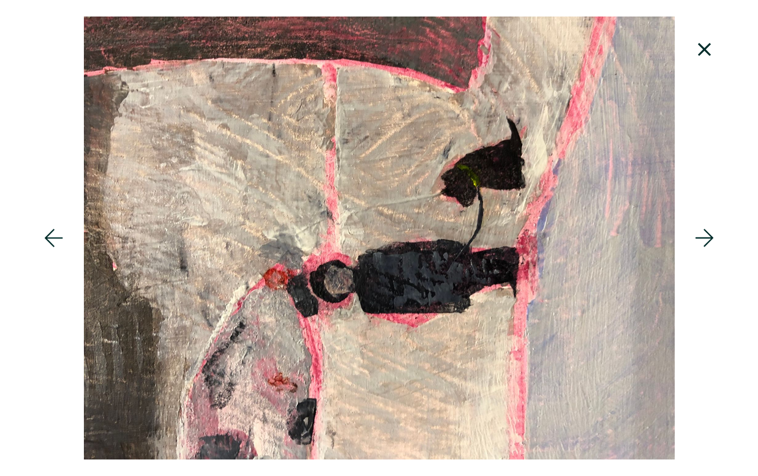
click at [59, 242] on icon at bounding box center [54, 238] width 42 height 33
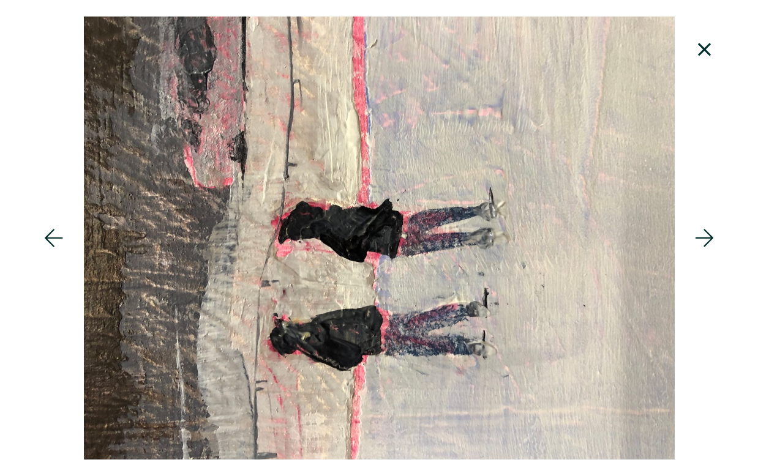
click at [59, 242] on icon at bounding box center [54, 238] width 42 height 33
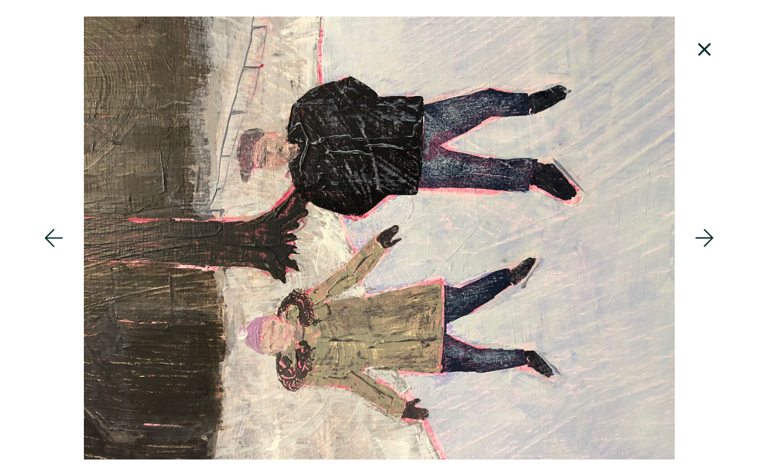
click at [59, 239] on icon at bounding box center [54, 238] width 42 height 33
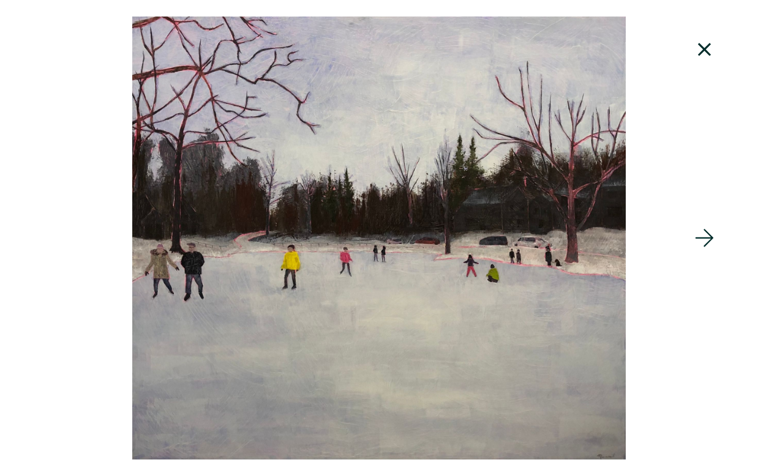
click at [58, 239] on div at bounding box center [379, 238] width 758 height 443
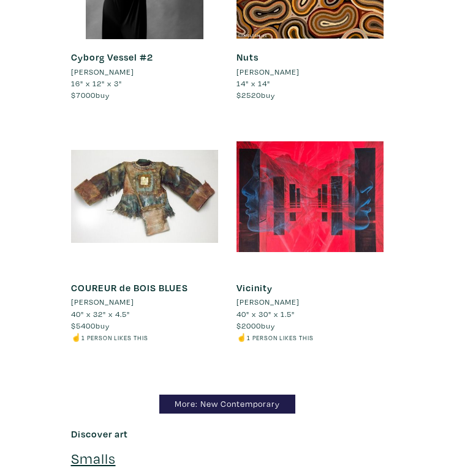
scroll to position [13302, 0]
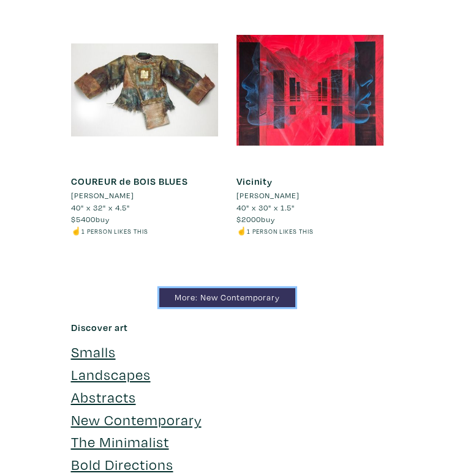
click at [231, 288] on link "More: New Contemporary" at bounding box center [227, 297] width 136 height 19
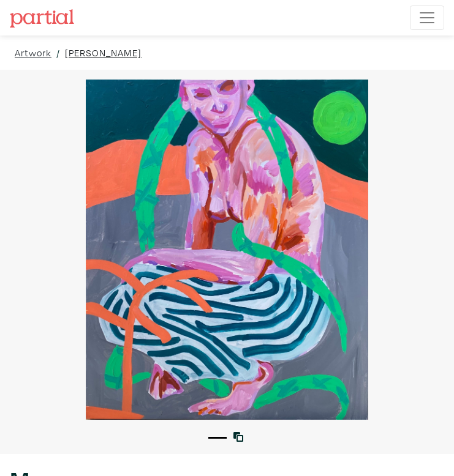
click at [106, 53] on link "Annette Dunlop" at bounding box center [103, 52] width 77 height 15
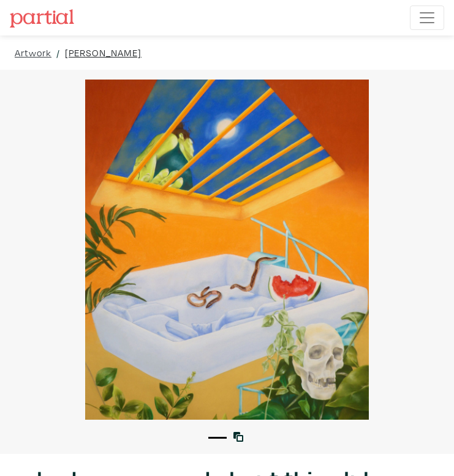
click at [109, 54] on link "[PERSON_NAME]" at bounding box center [103, 52] width 77 height 15
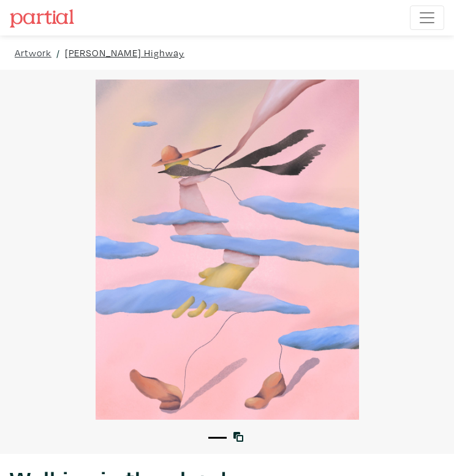
click at [112, 51] on link "Michael Highway" at bounding box center [124, 52] width 119 height 15
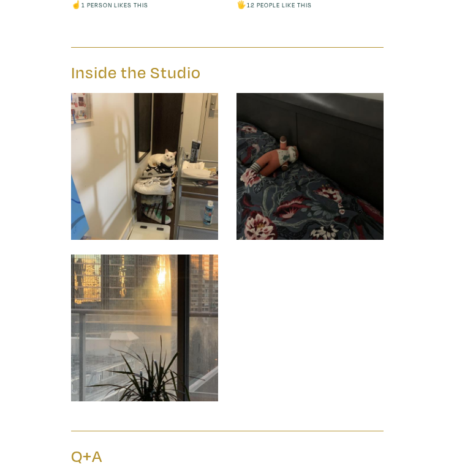
scroll to position [1721, 0]
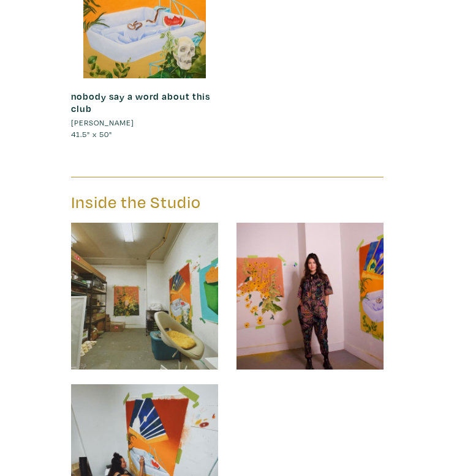
scroll to position [1329, 0]
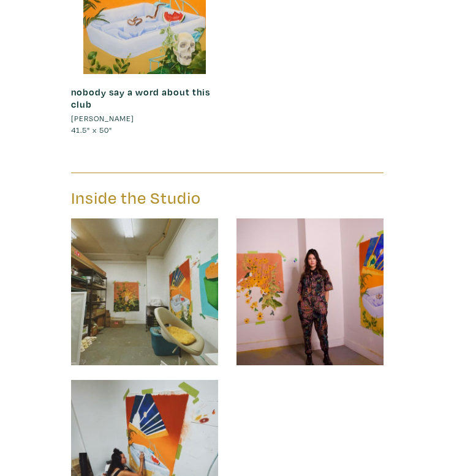
click at [146, 246] on img at bounding box center [144, 292] width 147 height 147
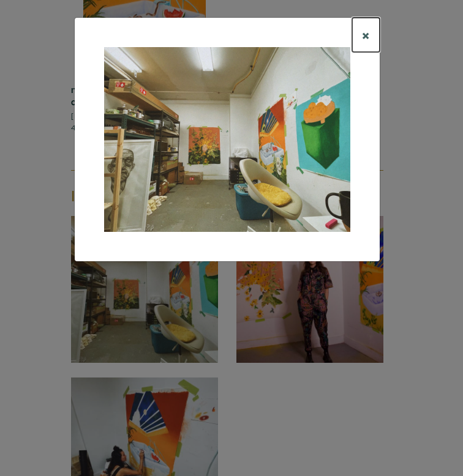
click at [370, 36] on button "×" at bounding box center [366, 35] width 28 height 34
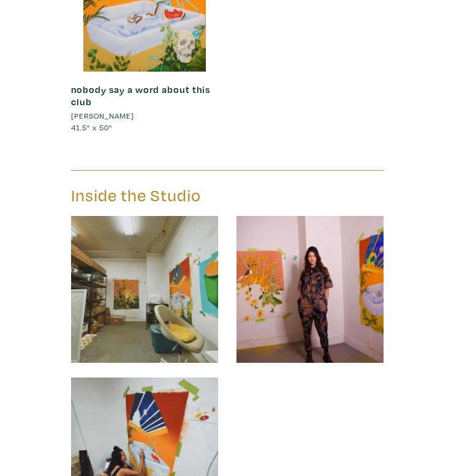
click at [328, 279] on img at bounding box center [309, 289] width 147 height 147
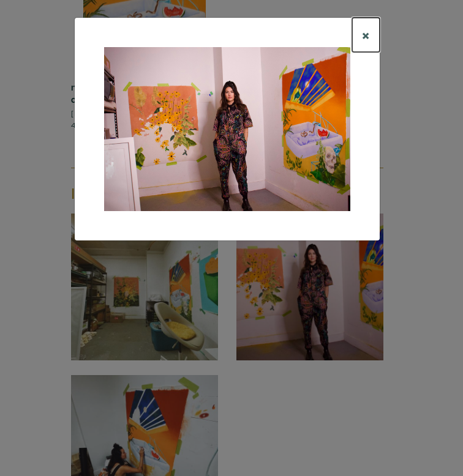
click at [367, 34] on span "×" at bounding box center [366, 34] width 8 height 19
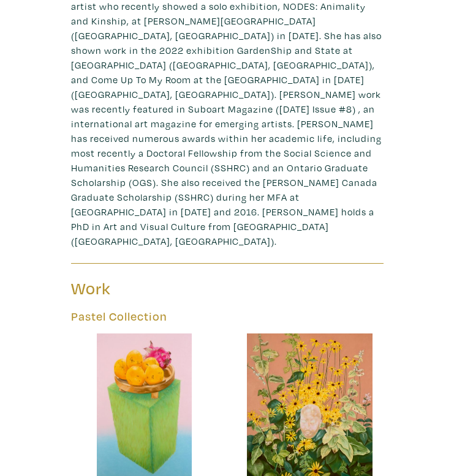
scroll to position [717, 0]
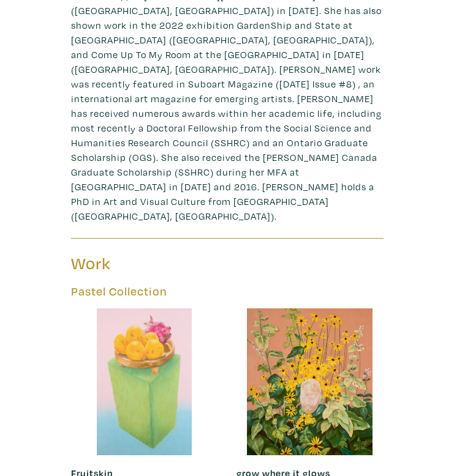
click at [110, 315] on div at bounding box center [144, 382] width 147 height 147
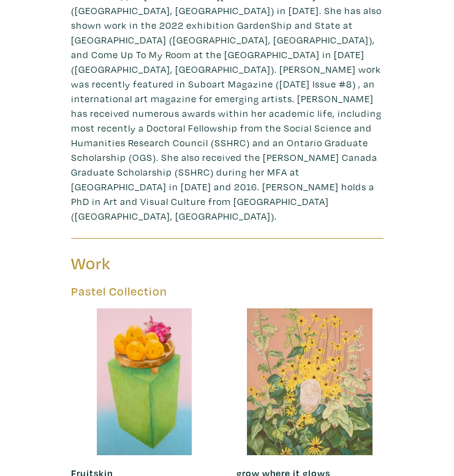
click at [285, 321] on div at bounding box center [309, 382] width 147 height 147
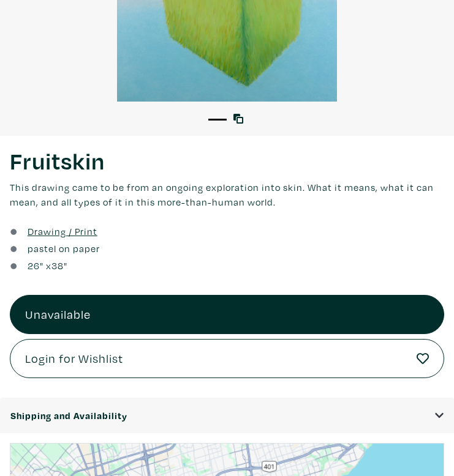
scroll to position [350, 0]
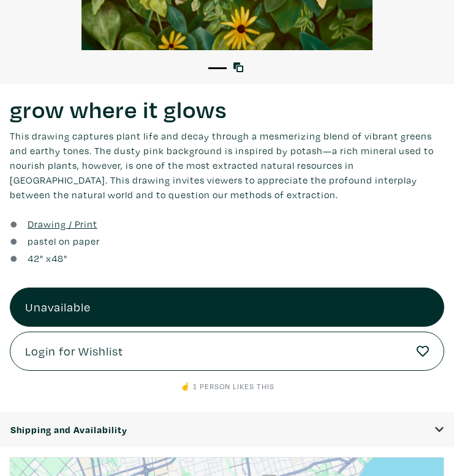
scroll to position [388, 0]
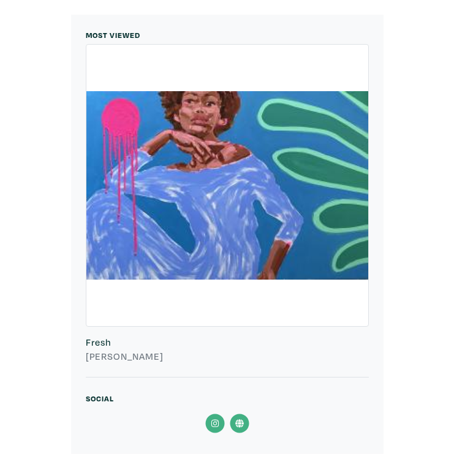
scroll to position [1981, 0]
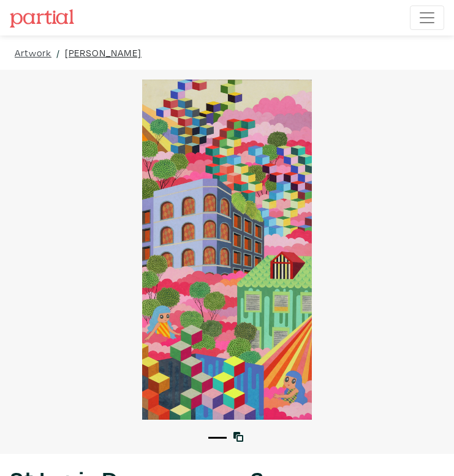
click at [91, 50] on link "[PERSON_NAME]" at bounding box center [103, 52] width 77 height 15
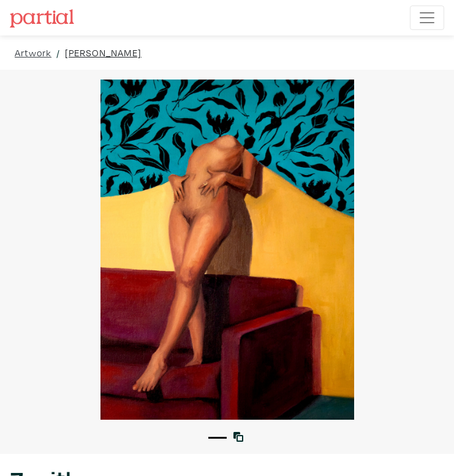
click at [119, 57] on link "[PERSON_NAME]" at bounding box center [103, 52] width 77 height 15
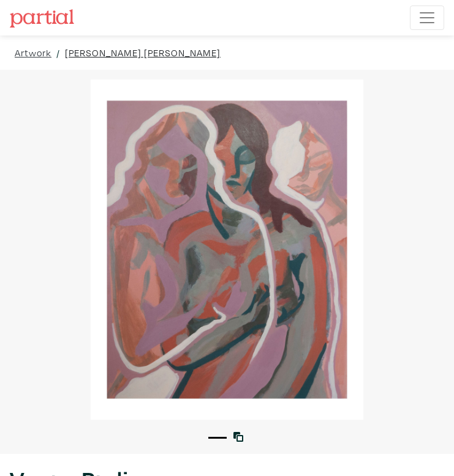
click at [138, 53] on link "[PERSON_NAME] [PERSON_NAME]" at bounding box center [143, 52] width 156 height 15
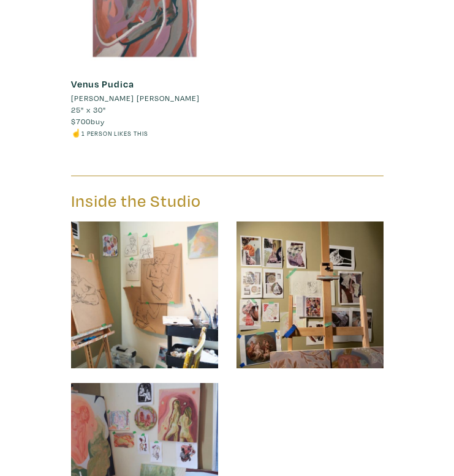
scroll to position [2151, 0]
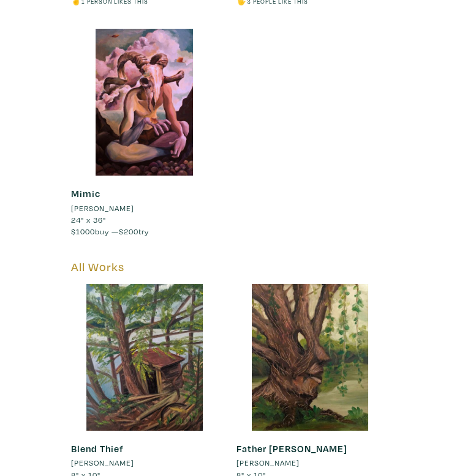
scroll to position [251, 0]
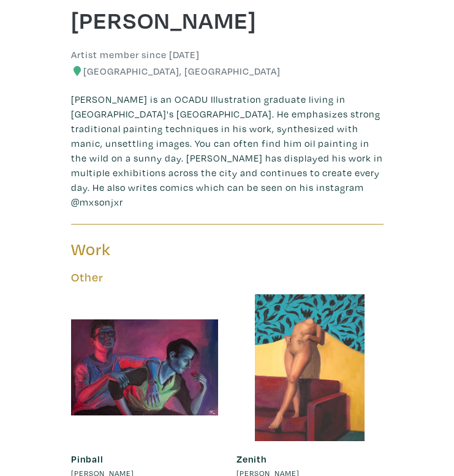
click at [334, 350] on div at bounding box center [309, 367] width 147 height 147
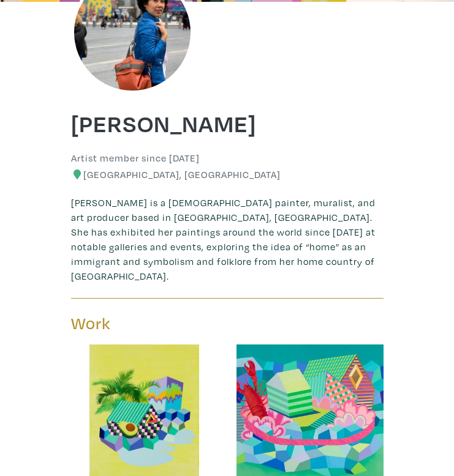
scroll to position [60, 0]
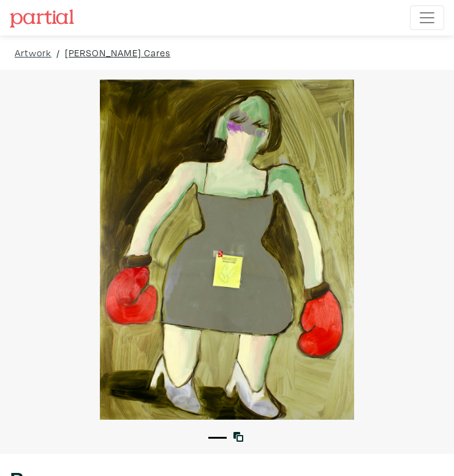
click at [114, 54] on link "[PERSON_NAME] Cares" at bounding box center [117, 52] width 105 height 15
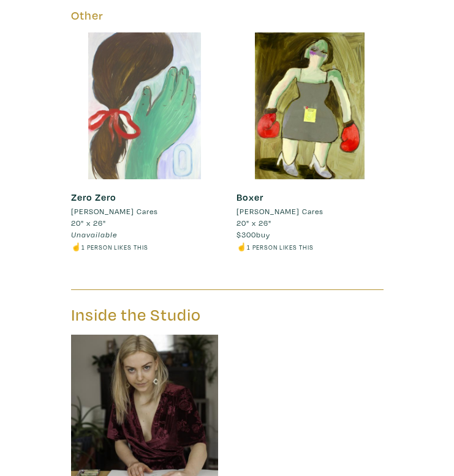
scroll to position [1467, 0]
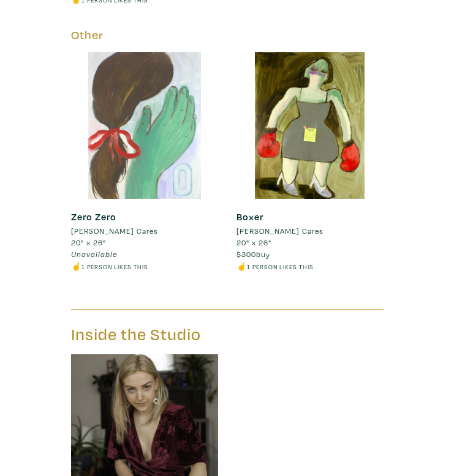
click at [133, 131] on div at bounding box center [144, 125] width 147 height 147
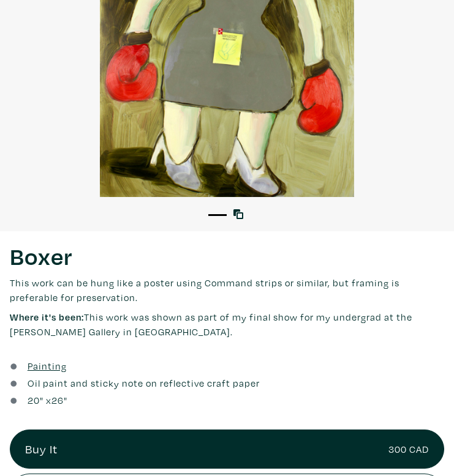
scroll to position [326, 0]
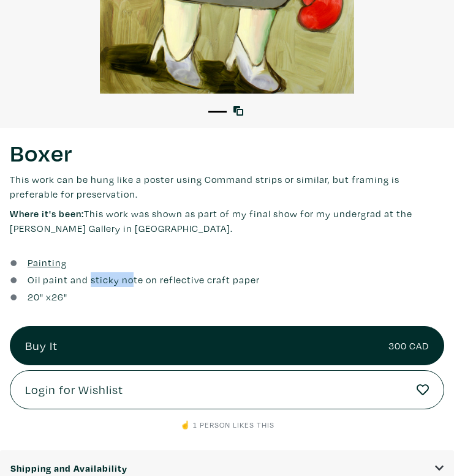
drag, startPoint x: 88, startPoint y: 281, endPoint x: 130, endPoint y: 277, distance: 42.4
click at [130, 277] on link "Oil paint and sticky note on reflective craft paper" at bounding box center [144, 279] width 232 height 15
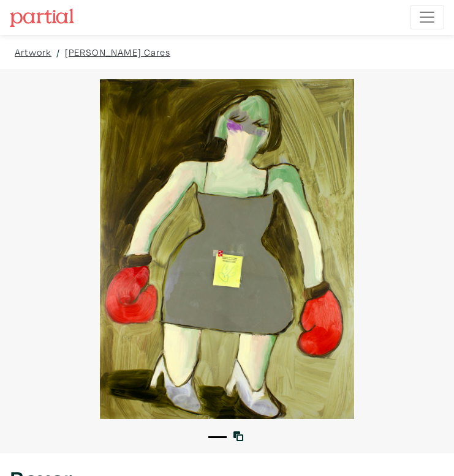
scroll to position [0, 0]
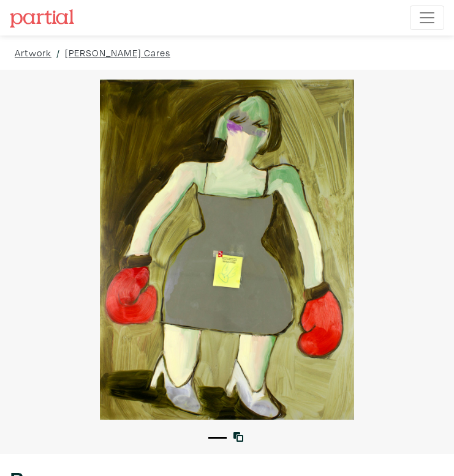
click at [176, 260] on div at bounding box center [227, 250] width 454 height 340
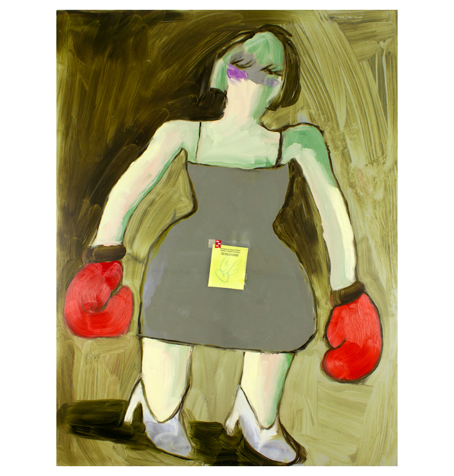
click at [131, 252] on div at bounding box center [227, 238] width 454 height 457
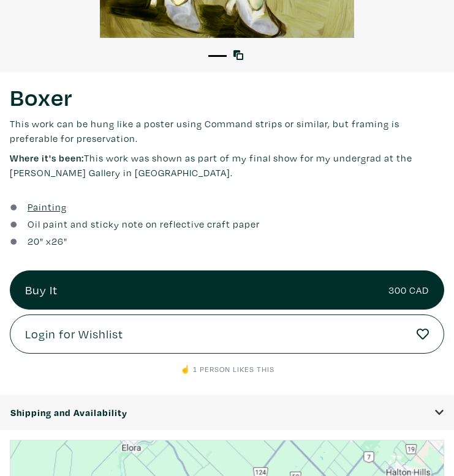
scroll to position [385, 0]
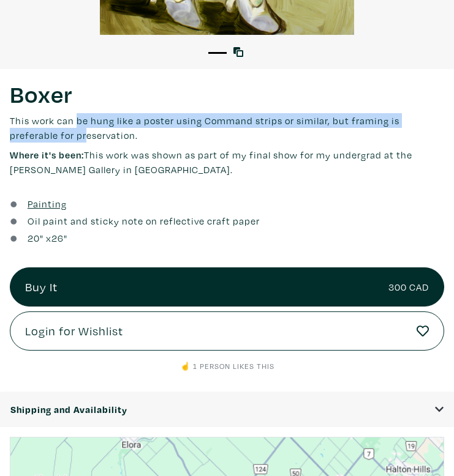
drag, startPoint x: 77, startPoint y: 116, endPoint x: 86, endPoint y: 139, distance: 24.2
click at [86, 139] on p "This work can be hung like a poster using Command strips or similar, but framin…" at bounding box center [227, 127] width 434 height 29
drag, startPoint x: 86, startPoint y: 139, endPoint x: 104, endPoint y: 156, distance: 24.7
click at [86, 140] on p "This work can be hung like a poster using Command strips or similar, but framin…" at bounding box center [227, 127] width 434 height 29
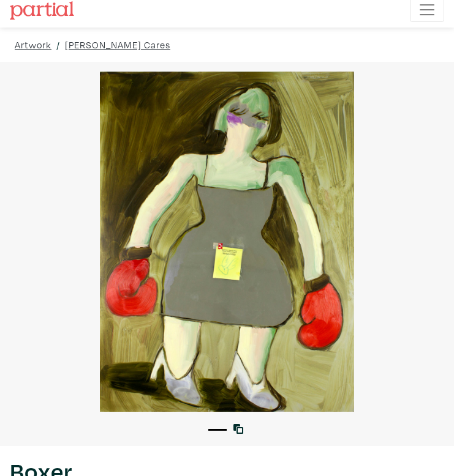
scroll to position [0, 0]
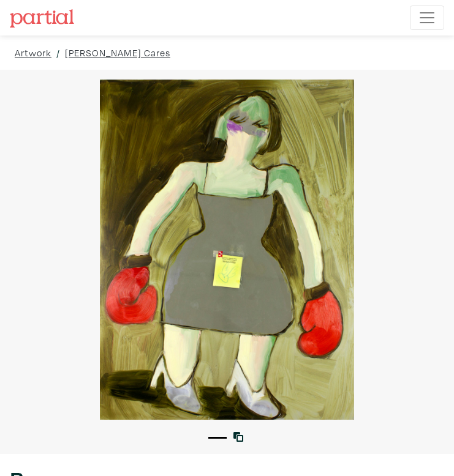
click at [176, 213] on div at bounding box center [227, 250] width 454 height 340
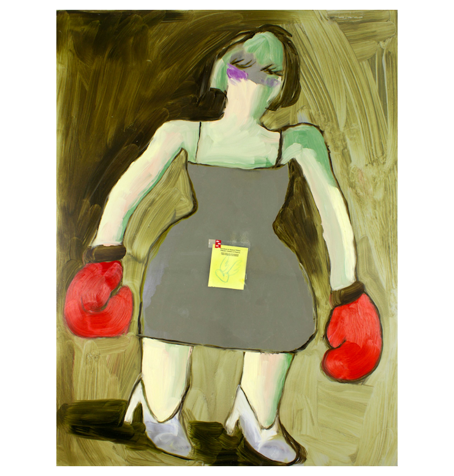
click at [166, 206] on div at bounding box center [227, 238] width 454 height 457
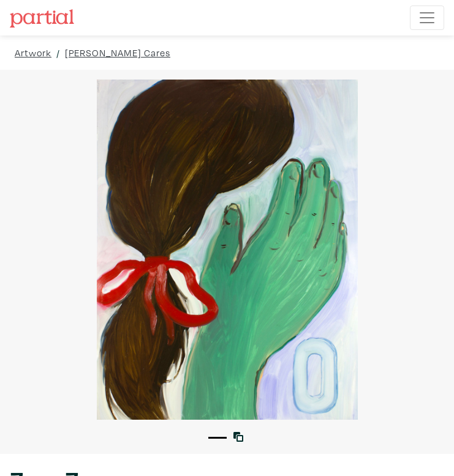
click at [203, 181] on div at bounding box center [227, 250] width 454 height 340
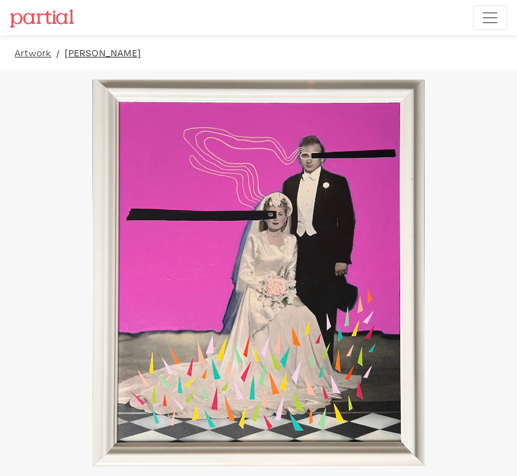
click at [95, 54] on link "Elif Giray" at bounding box center [103, 52] width 77 height 15
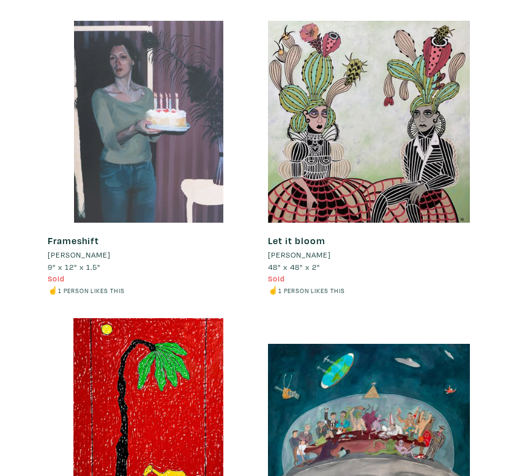
scroll to position [5150, 0]
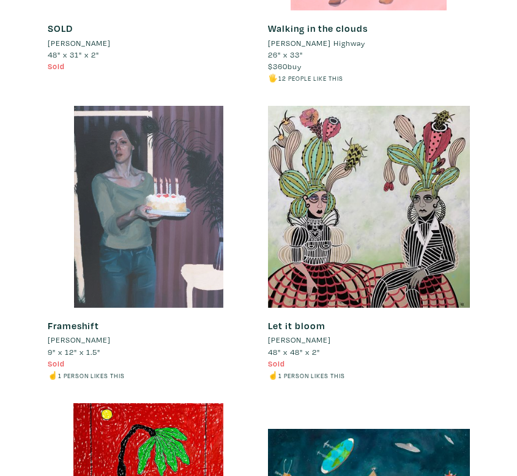
click at [122, 121] on div at bounding box center [149, 207] width 202 height 202
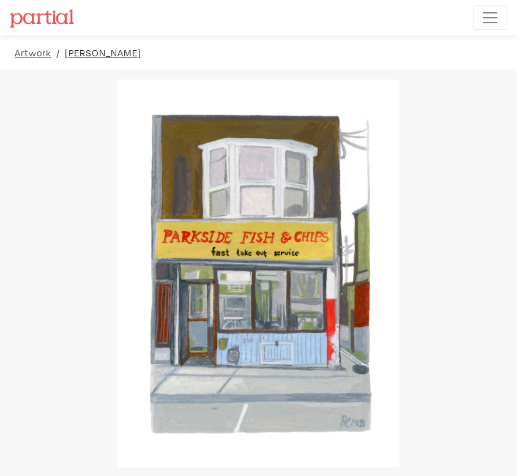
click at [78, 53] on link "[PERSON_NAME]" at bounding box center [103, 52] width 77 height 15
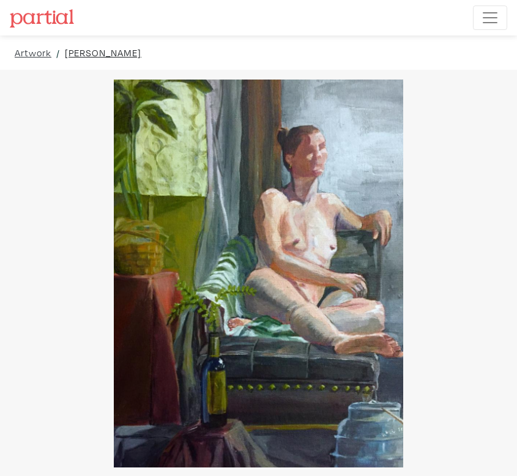
click at [116, 51] on link "[PERSON_NAME]" at bounding box center [103, 52] width 77 height 15
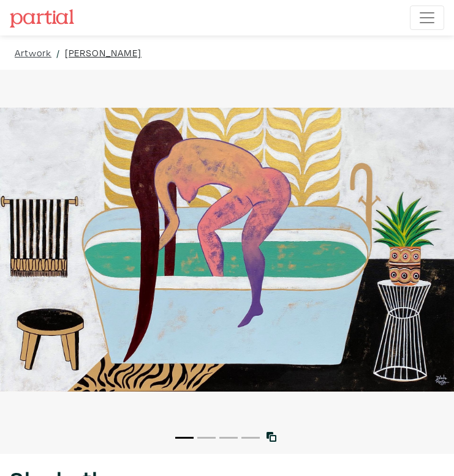
click at [92, 56] on link "Diana Rosa" at bounding box center [103, 52] width 77 height 15
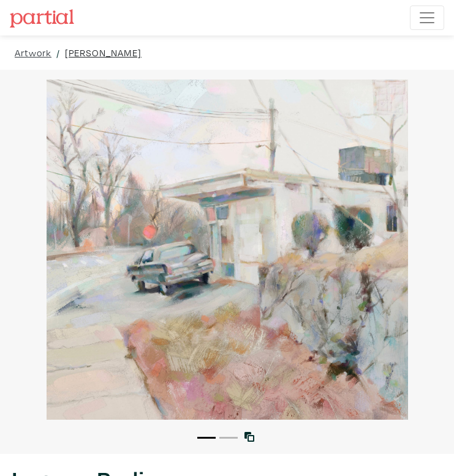
click at [80, 51] on link "[PERSON_NAME]" at bounding box center [103, 52] width 77 height 15
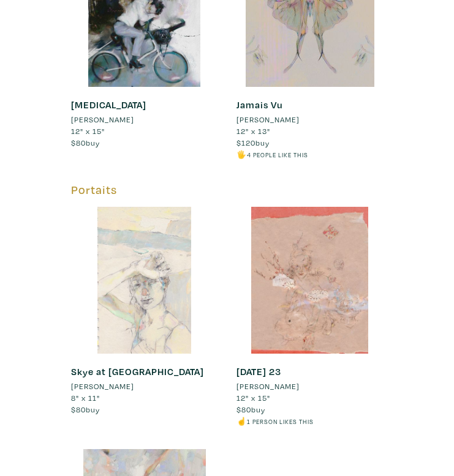
scroll to position [374, 0]
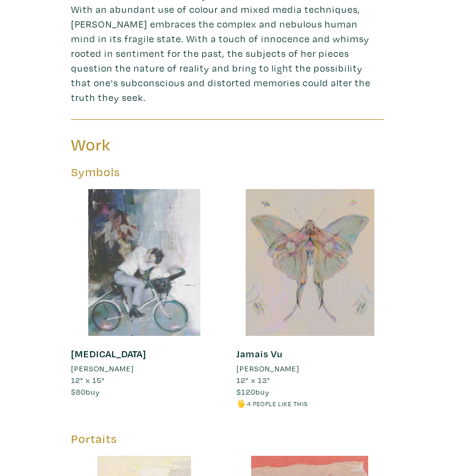
click at [150, 228] on div at bounding box center [144, 262] width 147 height 147
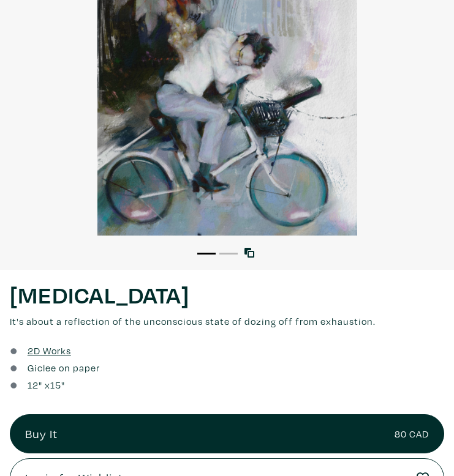
scroll to position [197, 0]
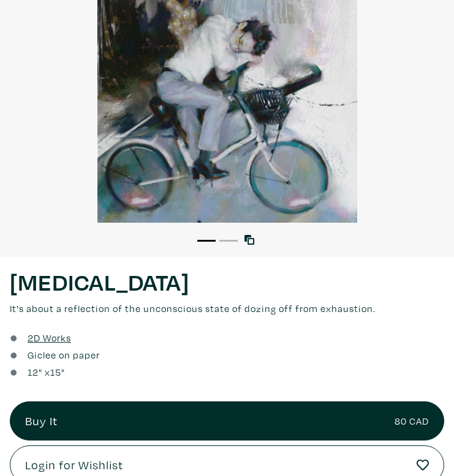
click at [231, 137] on div at bounding box center [227, 52] width 454 height 340
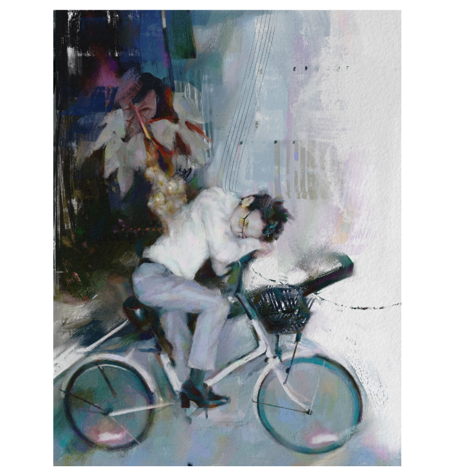
click at [228, 140] on div at bounding box center [227, 238] width 454 height 457
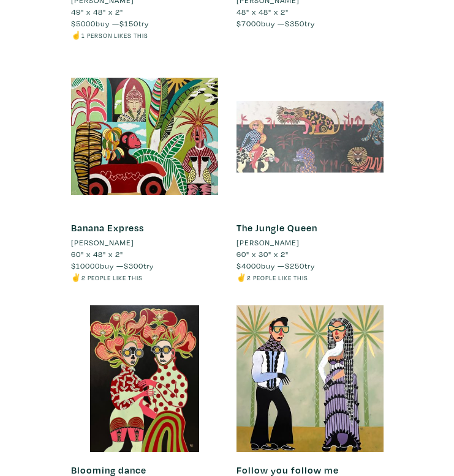
scroll to position [9374, 0]
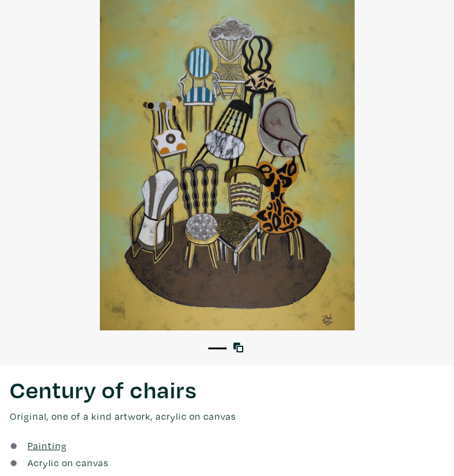
scroll to position [102, 0]
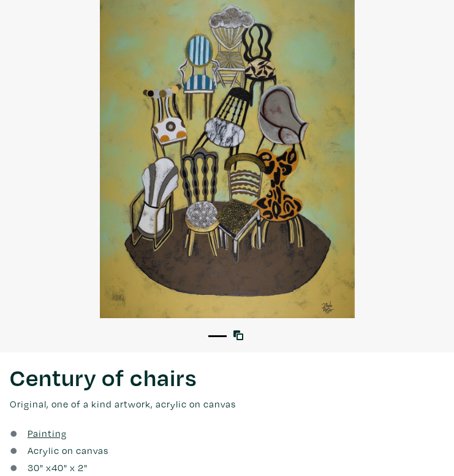
click at [272, 235] on div at bounding box center [227, 148] width 454 height 340
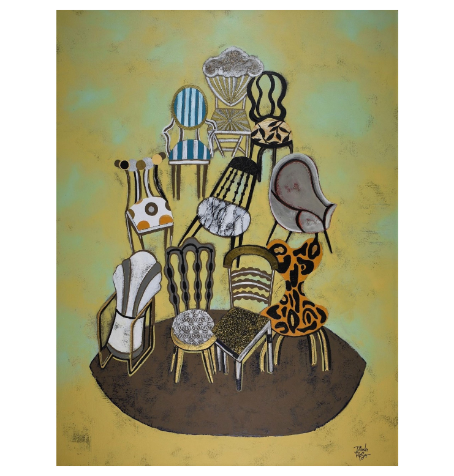
click at [260, 219] on div at bounding box center [227, 238] width 454 height 457
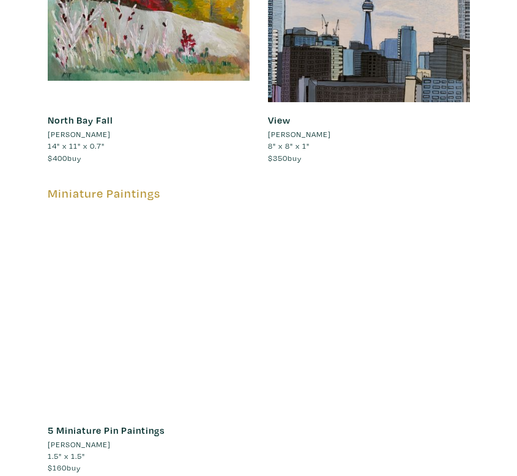
scroll to position [914, 0]
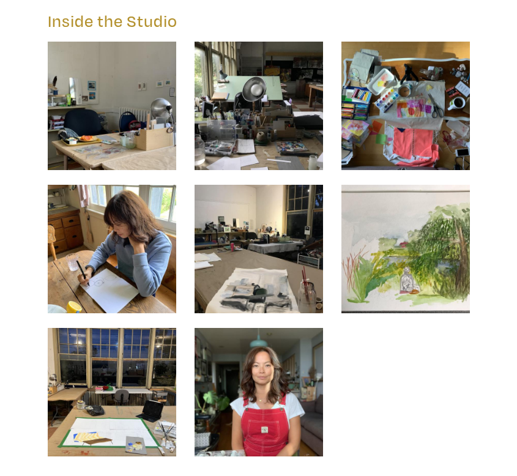
scroll to position [2094, 0]
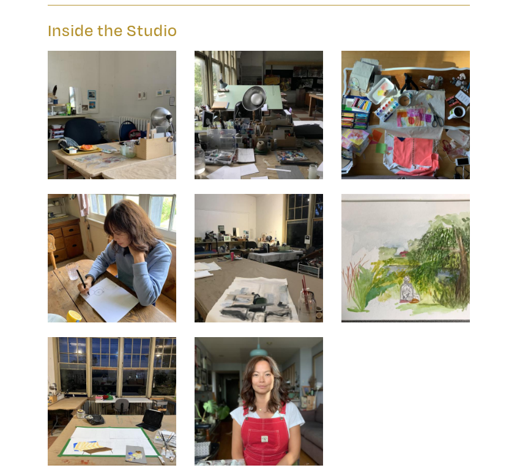
click at [253, 424] on img at bounding box center [259, 401] width 129 height 129
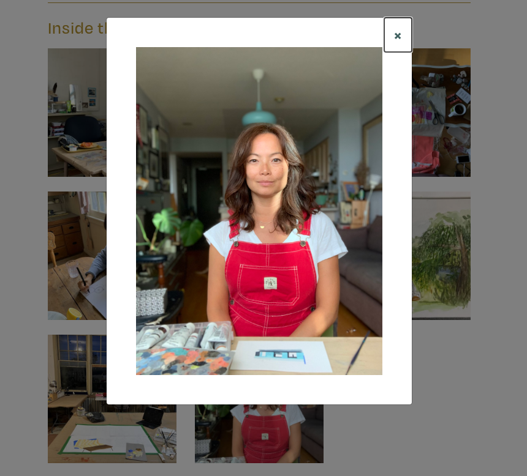
click at [396, 35] on span "×" at bounding box center [398, 34] width 8 height 19
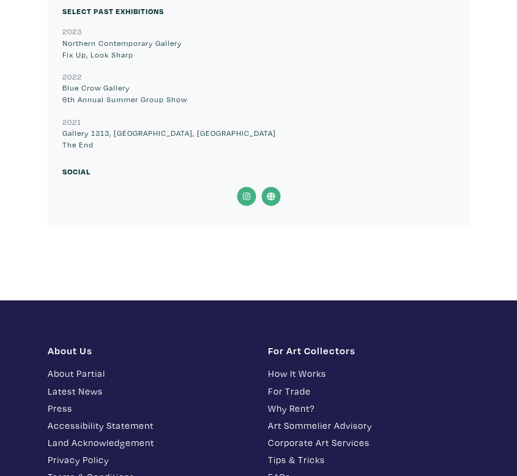
scroll to position [1773, 0]
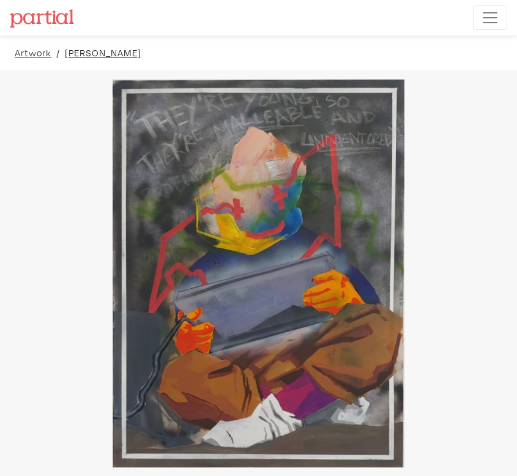
click at [111, 51] on link "[PERSON_NAME]" at bounding box center [103, 52] width 77 height 15
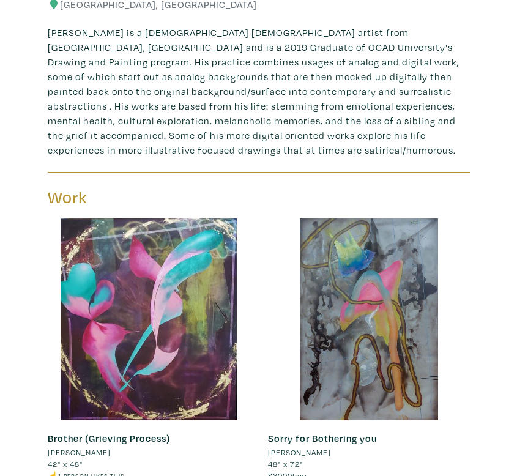
scroll to position [269, 0]
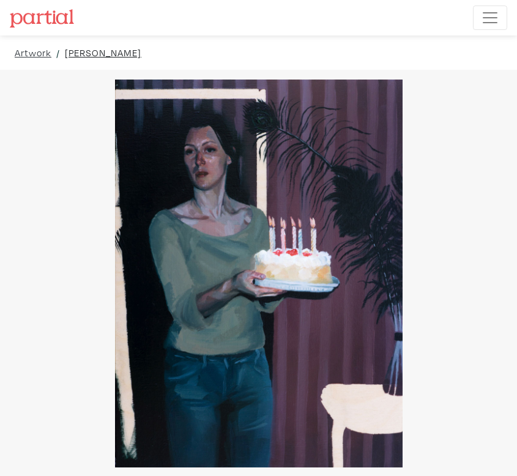
click at [137, 50] on link "[PERSON_NAME]" at bounding box center [103, 52] width 77 height 15
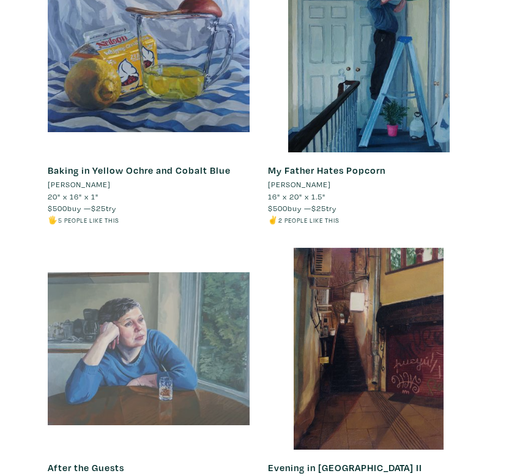
scroll to position [1373, 0]
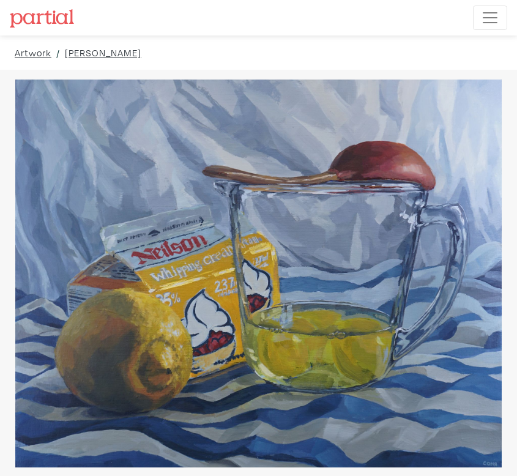
click at [148, 328] on div at bounding box center [258, 274] width 517 height 388
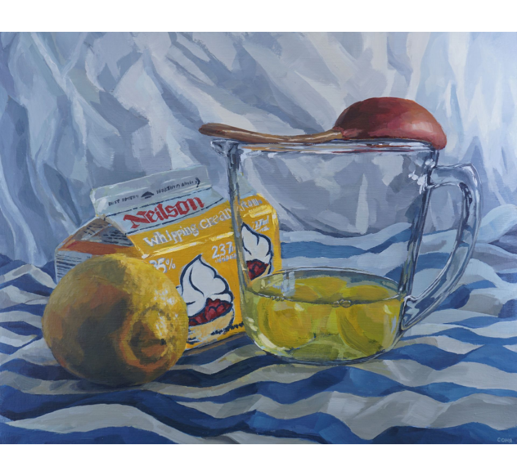
click at [343, 176] on div at bounding box center [258, 238] width 517 height 457
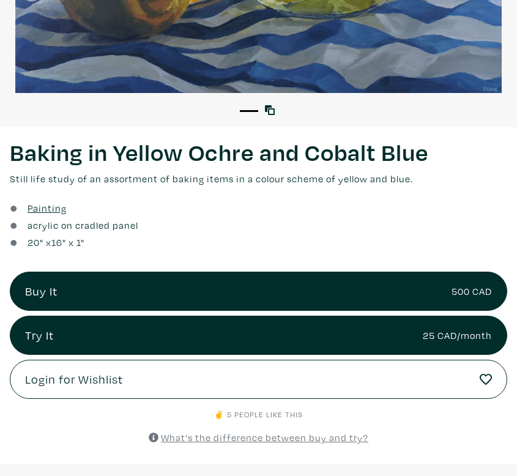
scroll to position [380, 0]
